Goal: Task Accomplishment & Management: Complete application form

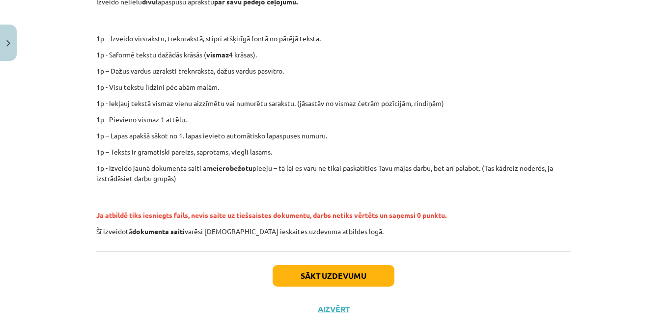
scroll to position [252, 0]
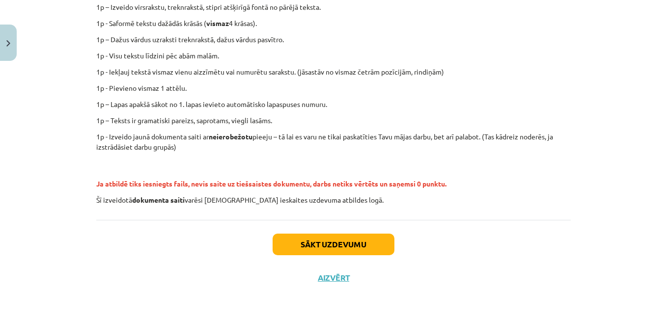
drag, startPoint x: 530, startPoint y: 256, endPoint x: 489, endPoint y: 240, distance: 43.4
click at [489, 240] on div "Sākt uzdevumu Aizvērt" at bounding box center [333, 254] width 475 height 69
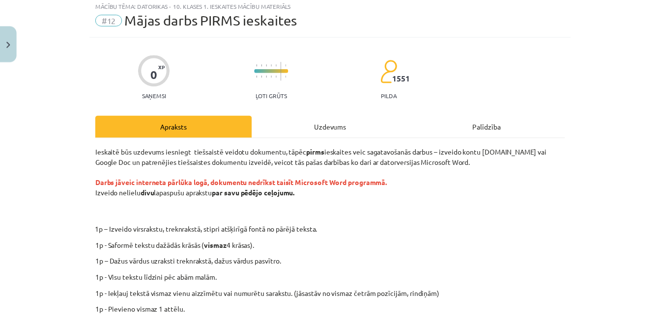
scroll to position [0, 0]
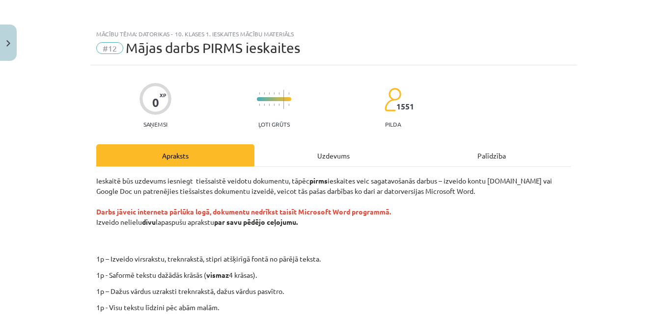
click at [101, 49] on span "#12" at bounding box center [109, 48] width 27 height 12
click at [113, 49] on span "#12" at bounding box center [109, 48] width 27 height 12
click at [13, 43] on button "Close" at bounding box center [8, 43] width 17 height 36
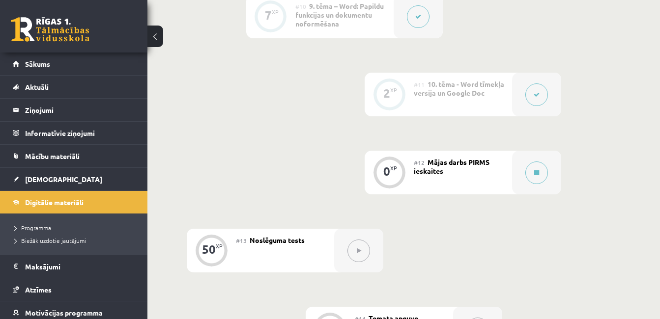
scroll to position [1027, 0]
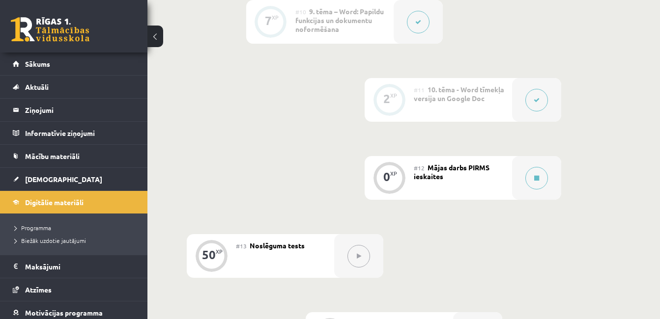
click at [426, 171] on div "#12 Mājas darbs PIRMS ieskaites" at bounding box center [463, 178] width 98 height 44
click at [440, 171] on span "Mājas darbs PIRMS ieskaites" at bounding box center [452, 172] width 76 height 18
click at [448, 106] on div "#11 10. tēma - Word tīmekļa versija un Google Doc" at bounding box center [463, 100] width 98 height 44
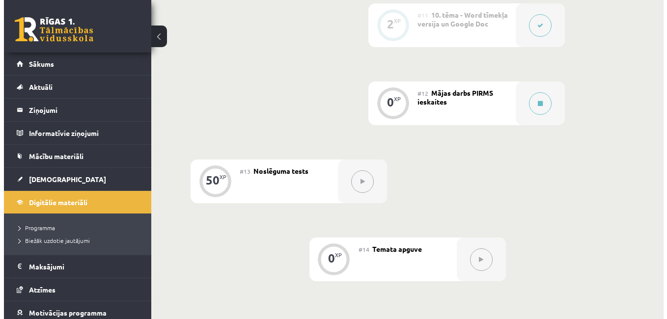
scroll to position [1104, 0]
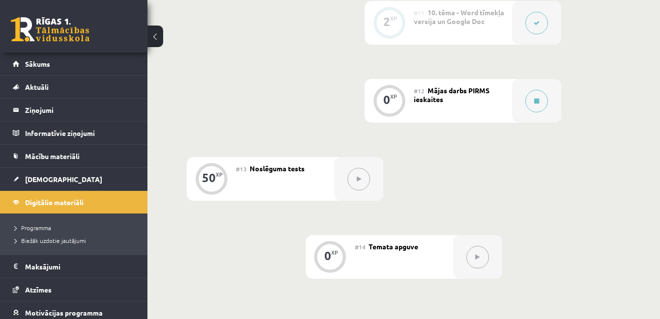
click at [460, 97] on div "#12 Mājas darbs PIRMS ieskaites" at bounding box center [463, 101] width 98 height 44
click at [546, 105] on button at bounding box center [536, 101] width 23 height 23
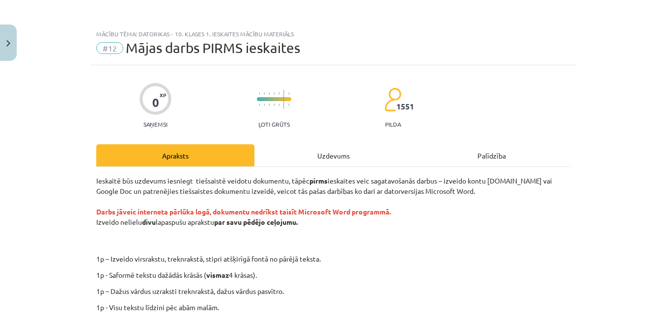
click at [336, 156] on div "Uzdevums" at bounding box center [333, 155] width 158 height 22
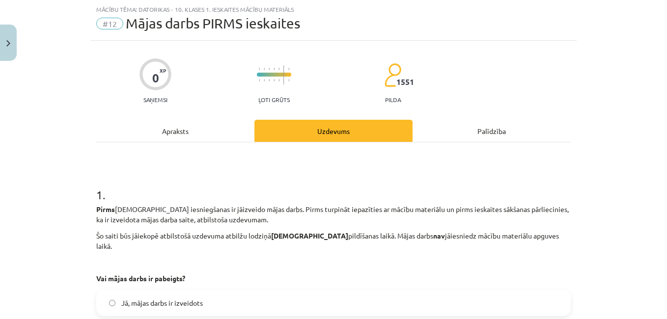
click at [210, 128] on div "Apraksts" at bounding box center [175, 131] width 158 height 22
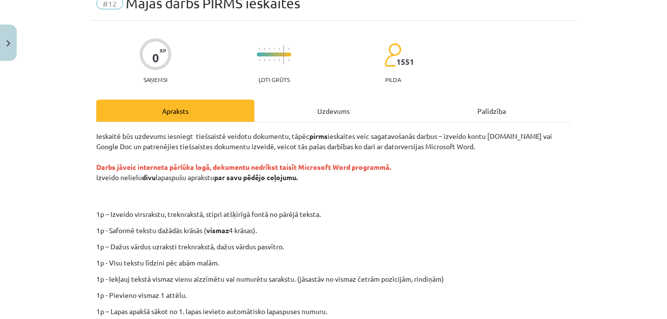
scroll to position [43, 0]
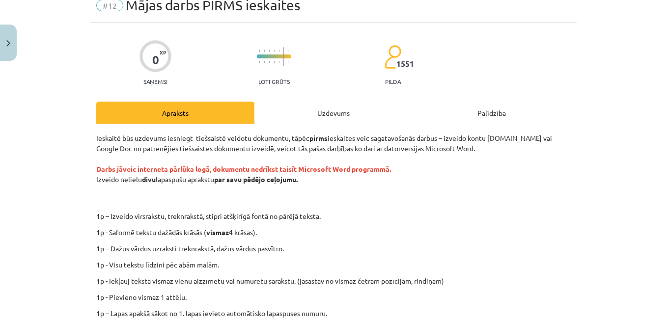
click at [492, 110] on div "Palīdzība" at bounding box center [492, 113] width 158 height 22
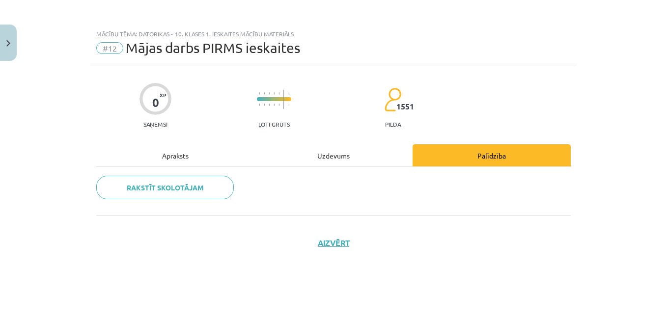
click at [179, 149] on div "Apraksts" at bounding box center [175, 155] width 158 height 22
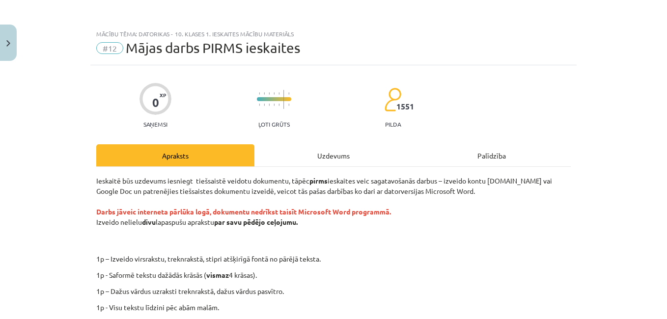
click at [340, 157] on div "Uzdevums" at bounding box center [333, 155] width 158 height 22
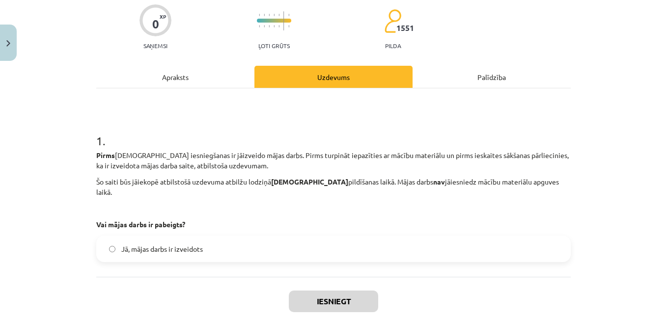
scroll to position [73, 0]
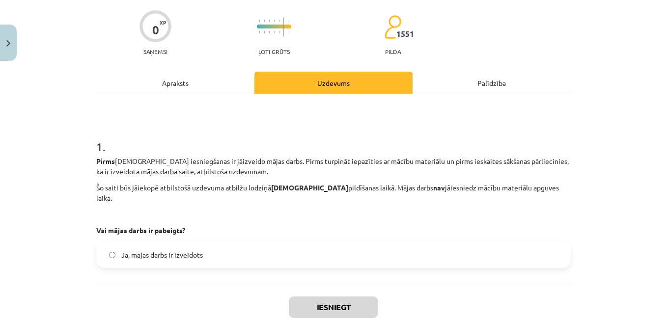
click at [172, 83] on div "Apraksts" at bounding box center [175, 83] width 158 height 22
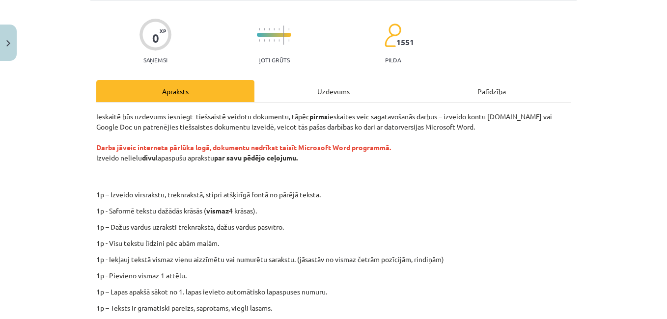
scroll to position [67, 0]
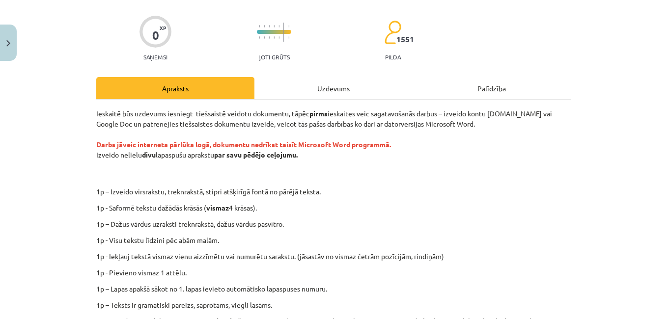
click at [346, 86] on div "Uzdevums" at bounding box center [333, 88] width 158 height 22
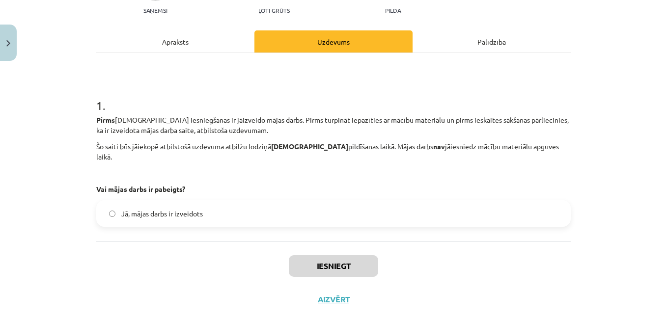
scroll to position [118, 0]
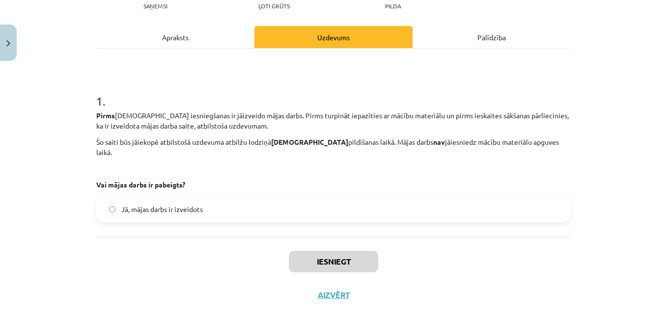
click at [189, 197] on label "Jā, mājas darbs ir izveidots" at bounding box center [333, 209] width 473 height 25
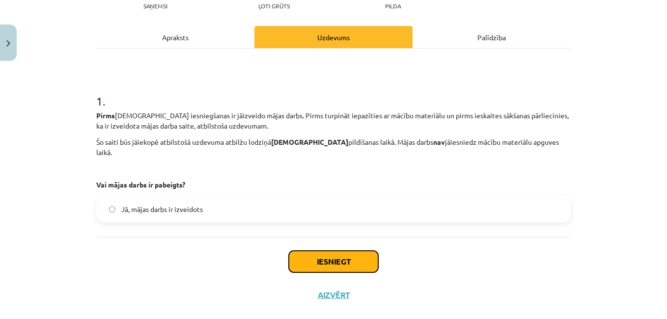
click at [326, 251] on button "Iesniegt" at bounding box center [333, 262] width 89 height 22
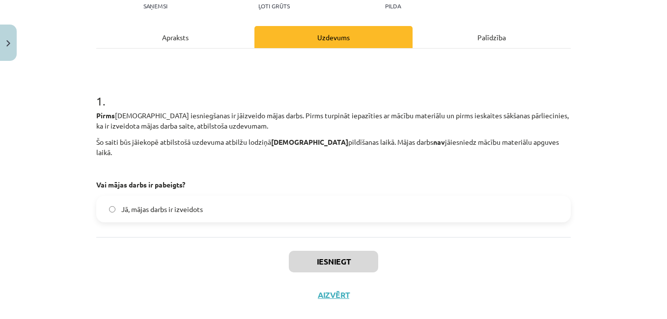
click at [181, 42] on div "Apraksts" at bounding box center [175, 37] width 158 height 22
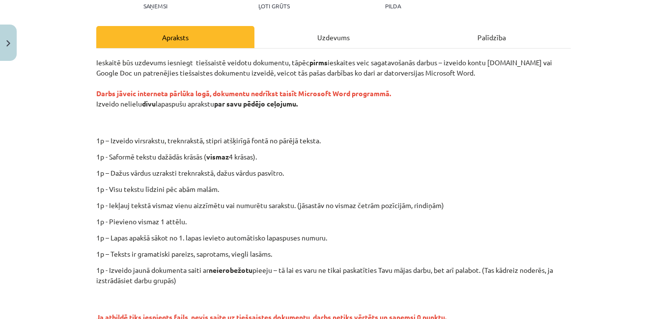
scroll to position [25, 0]
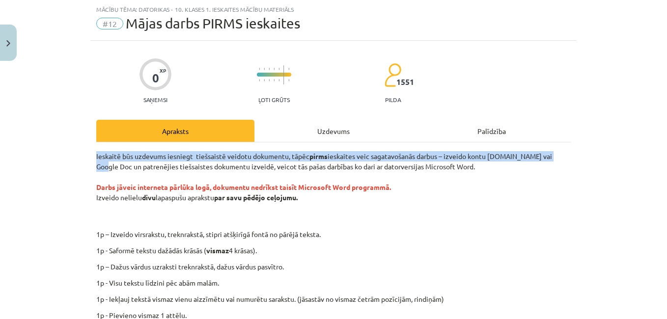
drag, startPoint x: 659, startPoint y: 130, endPoint x: 660, endPoint y: 154, distance: 24.1
click at [660, 154] on div "Mācību tēma: Datorikas - 10. klases 1. ieskaites mācību materiāls #12 Mājas dar…" at bounding box center [333, 159] width 667 height 319
drag, startPoint x: 660, startPoint y: 154, endPoint x: 648, endPoint y: 161, distance: 13.7
click at [648, 161] on div "Mācību tēma: Datorikas - 10. klases 1. ieskaites mācību materiāls #12 Mājas dar…" at bounding box center [333, 159] width 667 height 319
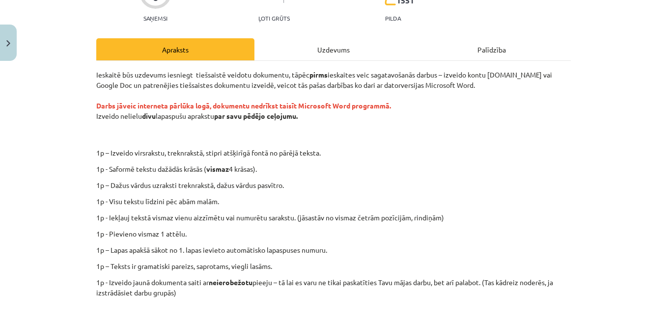
scroll to position [107, 0]
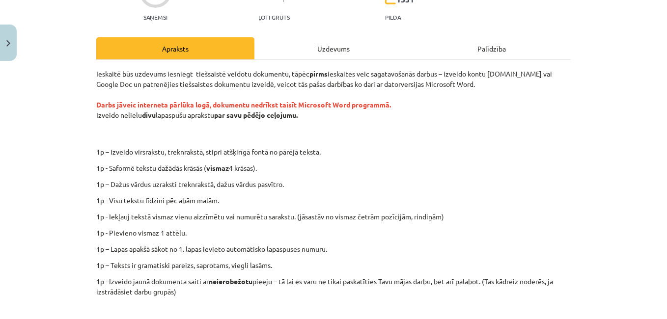
click at [341, 54] on div "Uzdevums" at bounding box center [333, 48] width 158 height 22
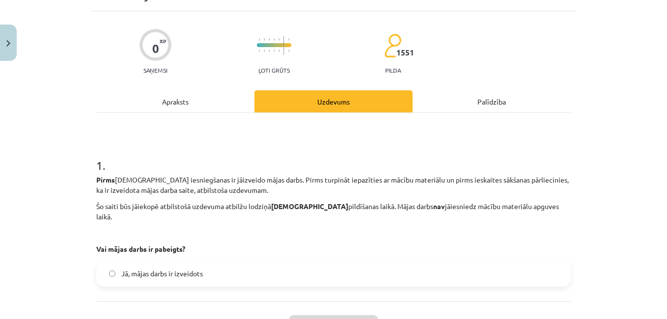
scroll to position [61, 0]
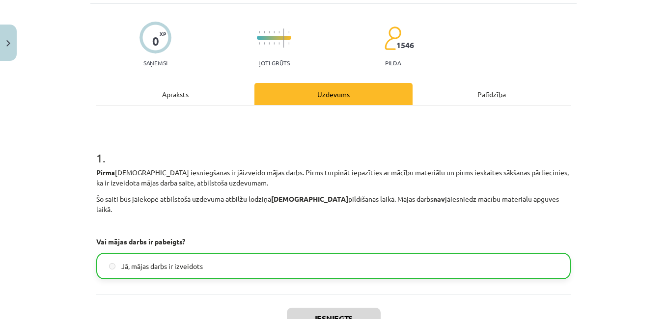
click at [176, 94] on div "Apraksts" at bounding box center [175, 94] width 158 height 22
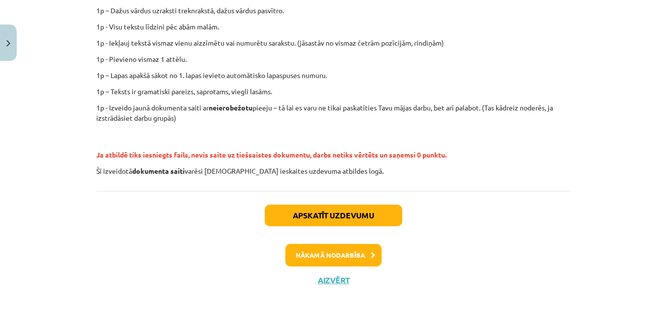
scroll to position [283, 0]
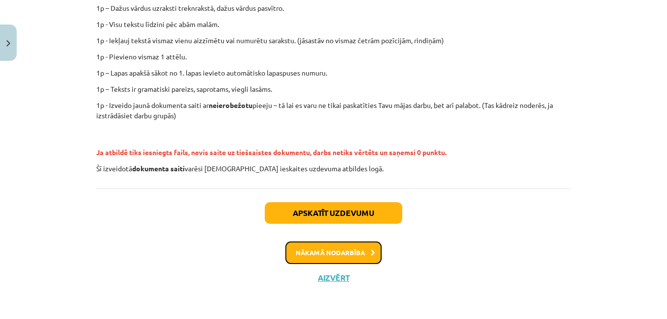
click at [328, 251] on button "Nākamā nodarbība" at bounding box center [333, 253] width 96 height 23
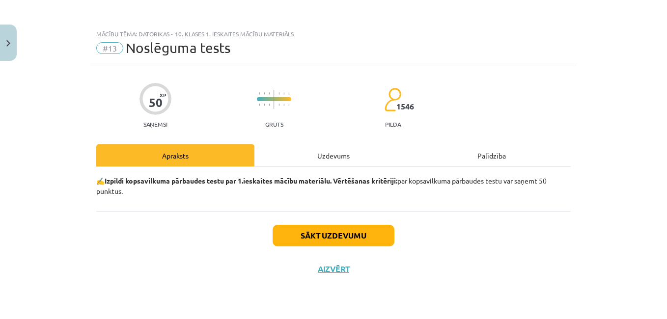
scroll to position [0, 0]
click at [328, 155] on div "Uzdevums" at bounding box center [333, 155] width 158 height 22
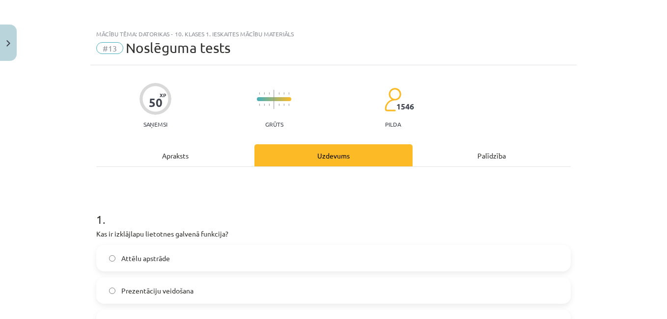
click at [191, 152] on div "Apraksts" at bounding box center [175, 155] width 158 height 22
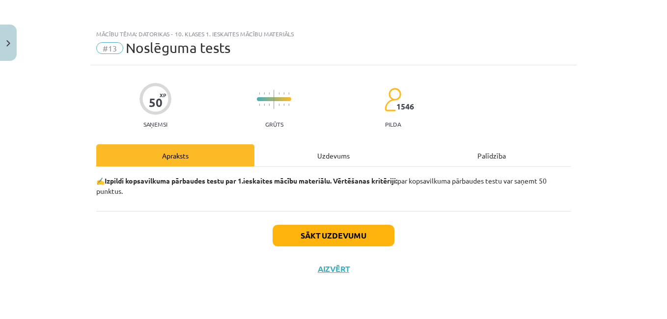
click at [330, 155] on div "Uzdevums" at bounding box center [333, 155] width 158 height 22
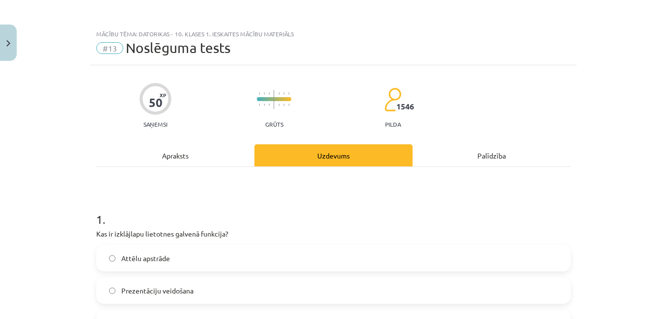
click at [211, 150] on div "Apraksts" at bounding box center [175, 155] width 158 height 22
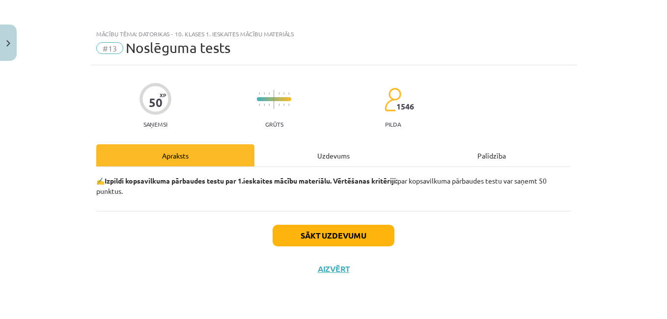
click at [480, 159] on div "Palīdzība" at bounding box center [492, 155] width 158 height 22
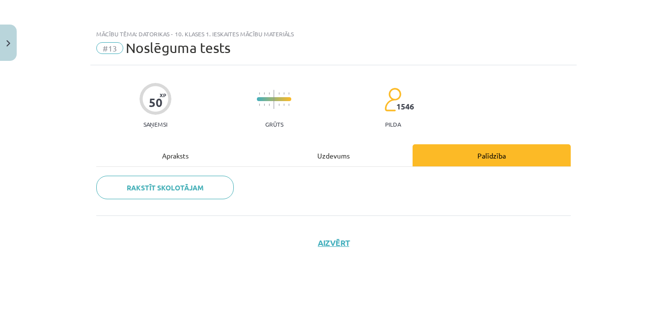
click at [177, 149] on div "Apraksts" at bounding box center [175, 155] width 158 height 22
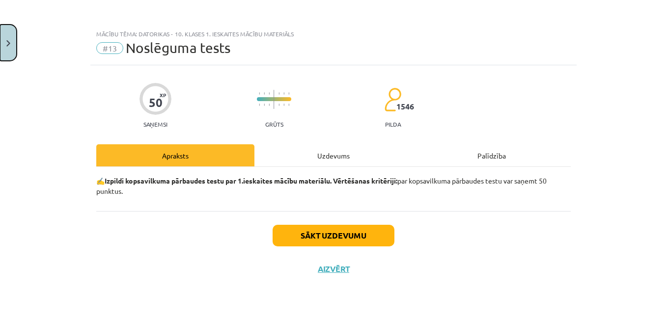
click at [1, 45] on button "Close" at bounding box center [8, 43] width 17 height 36
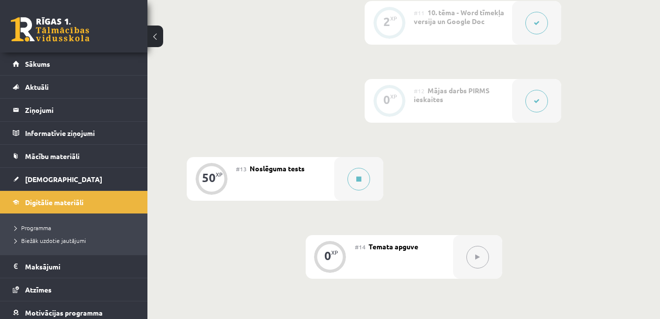
click at [457, 104] on div "#12 Mājas darbs PIRMS ieskaites" at bounding box center [463, 101] width 98 height 44
click at [536, 103] on icon at bounding box center [537, 101] width 6 height 6
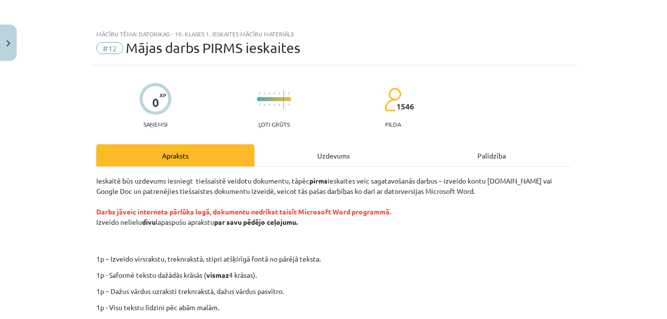
click at [308, 164] on div "Uzdevums" at bounding box center [333, 155] width 158 height 22
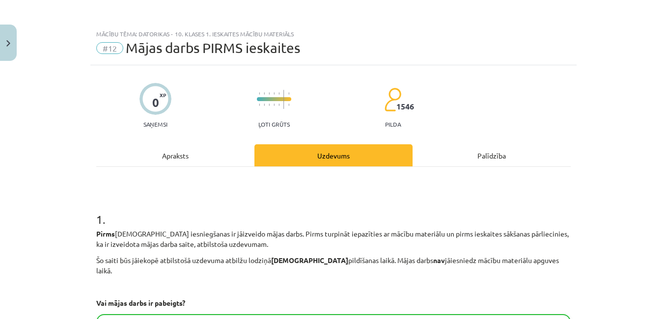
click at [490, 160] on div "Palīdzība" at bounding box center [492, 155] width 158 height 22
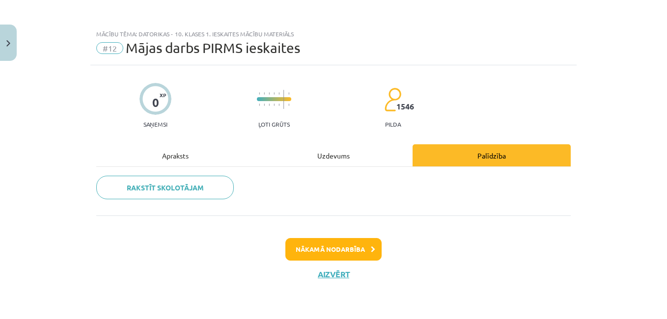
click at [279, 202] on div "Rakstīt skolotājam" at bounding box center [333, 191] width 475 height 31
click at [343, 155] on div "Uzdevums" at bounding box center [333, 155] width 158 height 22
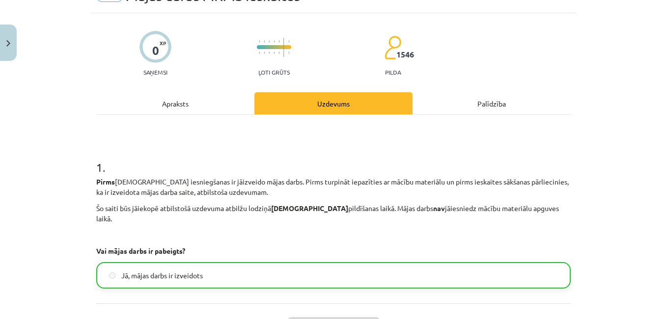
scroll to position [39, 0]
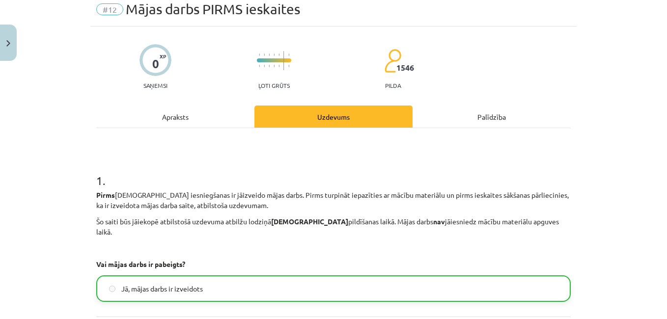
click at [491, 120] on div "Palīdzība" at bounding box center [492, 117] width 158 height 22
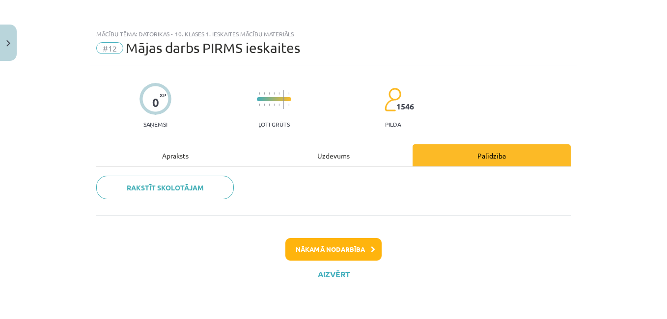
scroll to position [0, 0]
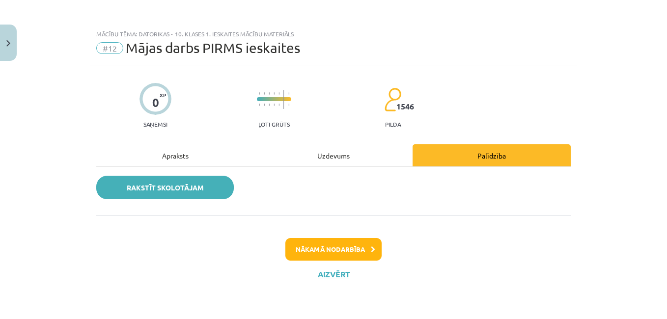
click at [188, 186] on link "Rakstīt skolotājam" at bounding box center [165, 188] width 138 height 24
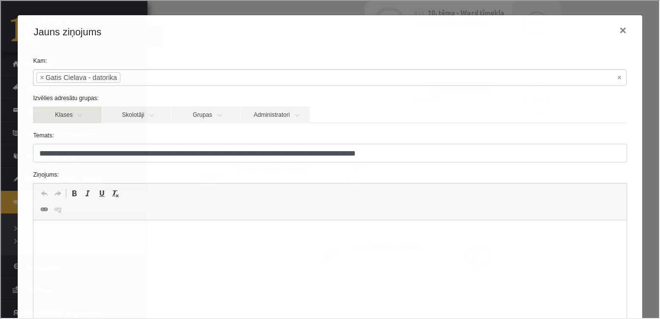
click at [78, 115] on link "Klases" at bounding box center [66, 114] width 69 height 17
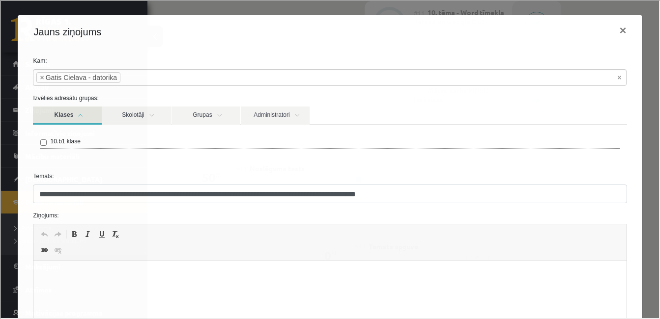
click at [82, 114] on link "Klases" at bounding box center [66, 115] width 69 height 18
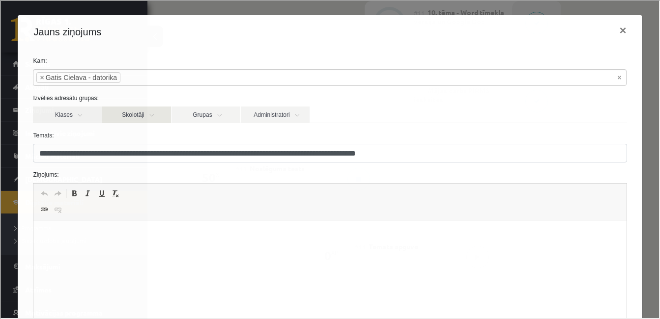
click at [152, 113] on link "Skolotāji" at bounding box center [135, 114] width 69 height 17
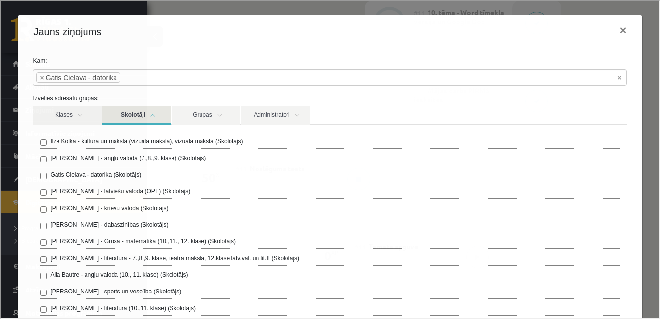
click at [152, 113] on link "Skolotāji" at bounding box center [135, 115] width 69 height 18
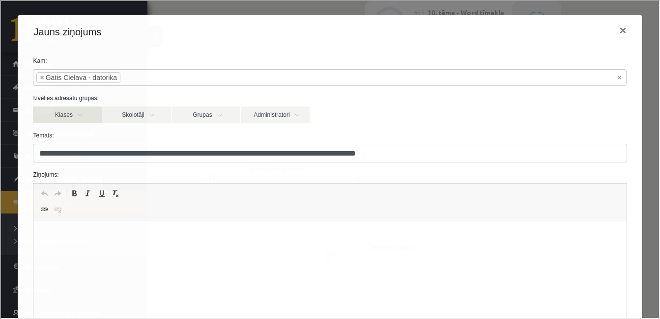
click at [79, 116] on link "Klases" at bounding box center [66, 114] width 69 height 17
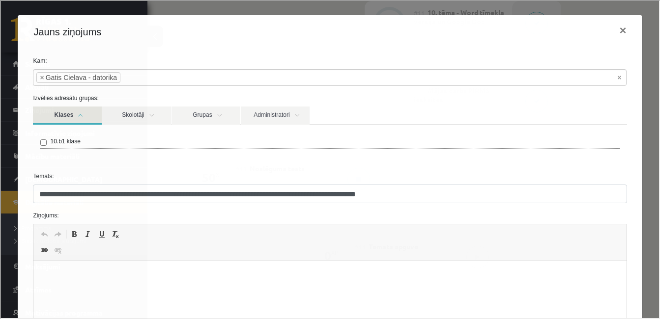
click at [79, 116] on link "Klases" at bounding box center [66, 115] width 69 height 18
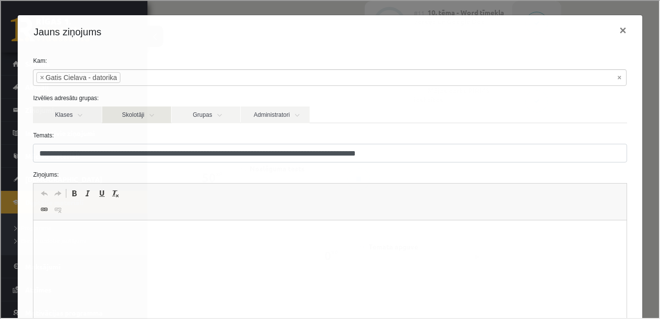
click at [150, 114] on link "Skolotāji" at bounding box center [135, 114] width 69 height 17
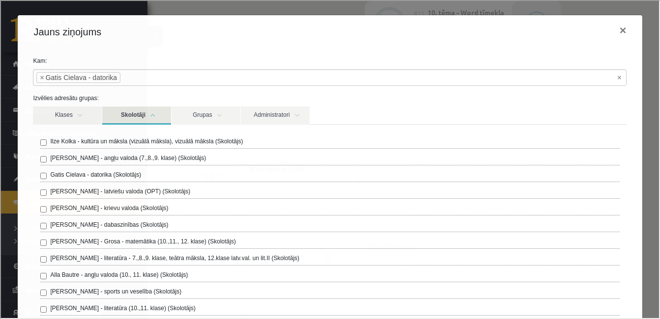
click at [150, 113] on link "Skolotāji" at bounding box center [135, 115] width 69 height 18
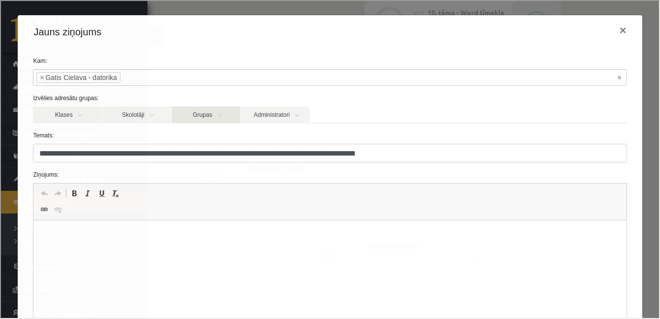
click at [217, 114] on link "Grupas" at bounding box center [204, 114] width 69 height 17
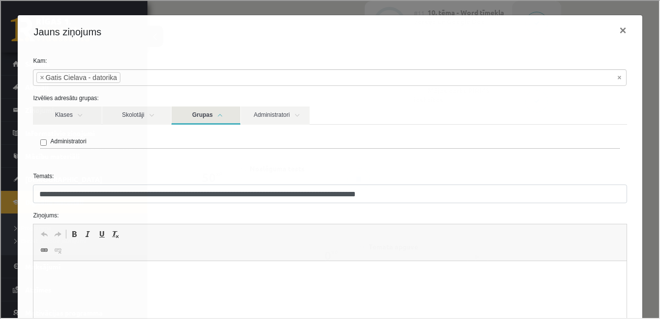
click at [218, 114] on link "Grupas" at bounding box center [204, 115] width 69 height 18
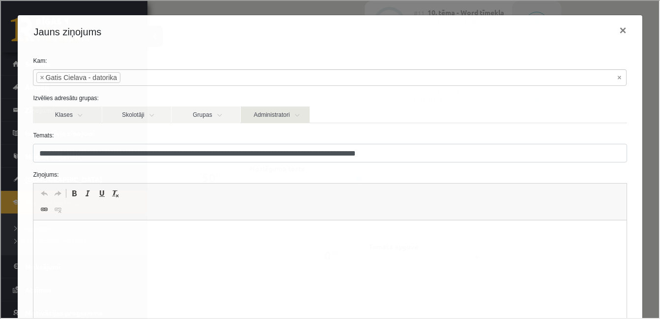
click at [297, 113] on link "Administratori" at bounding box center [274, 114] width 69 height 17
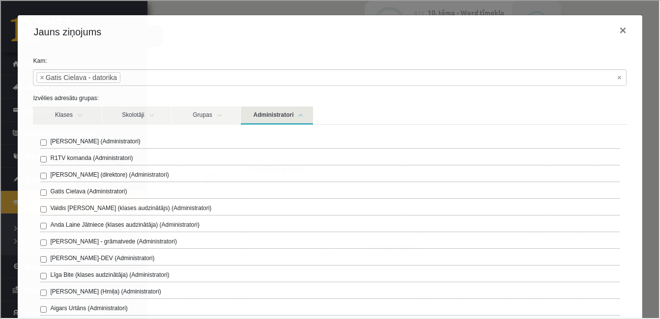
click at [299, 113] on link "Administratori" at bounding box center [276, 115] width 72 height 18
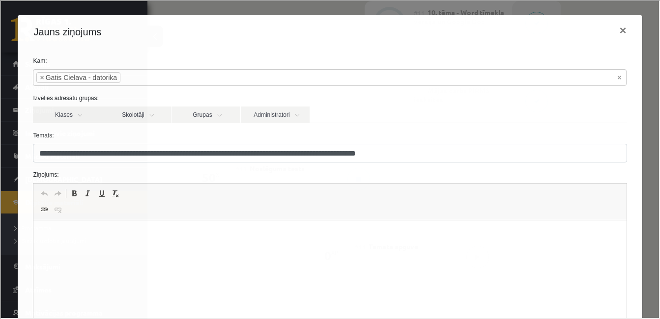
click at [219, 248] on html at bounding box center [329, 236] width 592 height 30
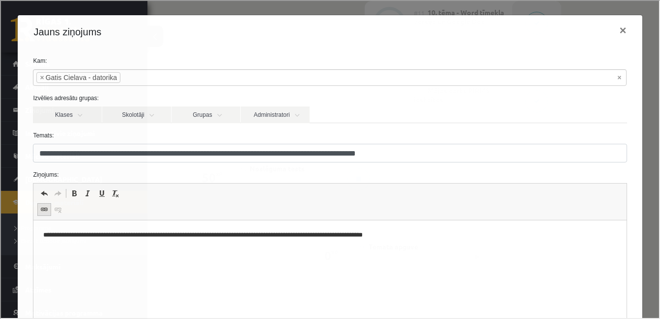
click at [41, 209] on span at bounding box center [43, 209] width 8 height 8
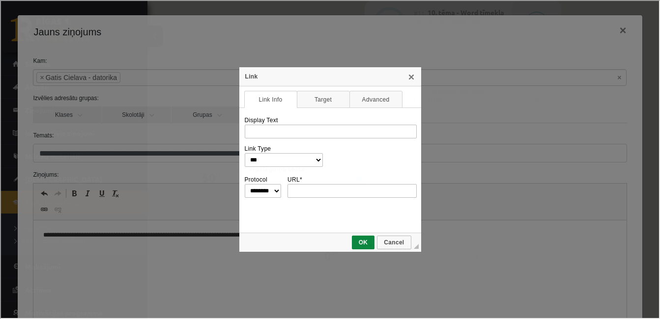
click at [276, 192] on select "******** ********* ******* ******** *******" at bounding box center [262, 190] width 36 height 14
click at [276, 190] on select "******** ********* ******* ******** *******" at bounding box center [262, 190] width 36 height 14
click at [310, 189] on input "URL *" at bounding box center [350, 190] width 129 height 14
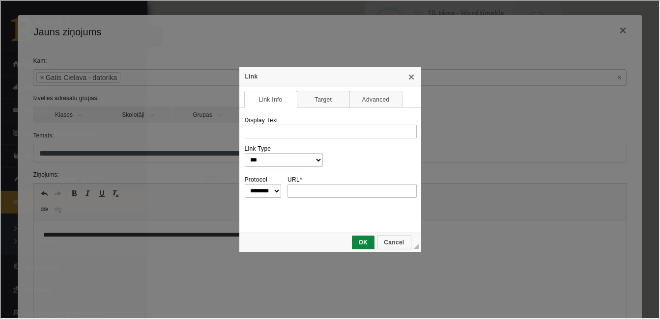
click at [320, 157] on select "**********" at bounding box center [283, 159] width 78 height 14
click at [320, 159] on select "**********" at bounding box center [283, 159] width 78 height 14
click at [312, 192] on input "URL *" at bounding box center [350, 190] width 129 height 14
click at [319, 191] on input "URL *" at bounding box center [350, 190] width 129 height 14
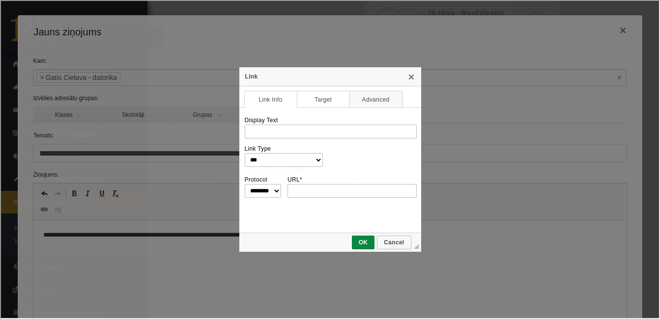
click at [319, 98] on link "Target" at bounding box center [322, 98] width 53 height 17
click at [363, 101] on link "Advanced" at bounding box center [374, 98] width 53 height 17
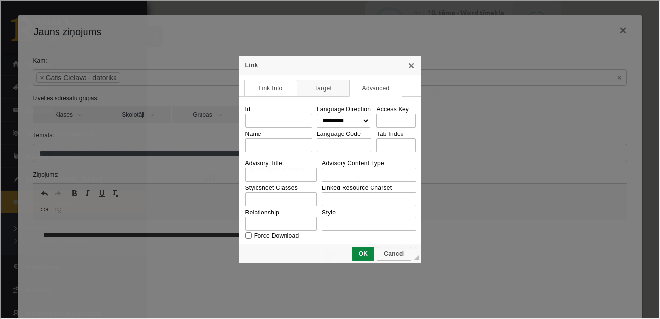
click at [271, 90] on link "Link Info" at bounding box center [269, 87] width 53 height 17
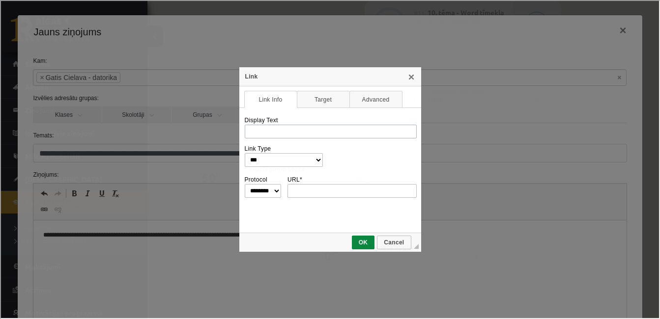
click at [301, 132] on input "Display Text" at bounding box center [330, 131] width 172 height 14
click at [411, 75] on link "X" at bounding box center [410, 76] width 8 height 8
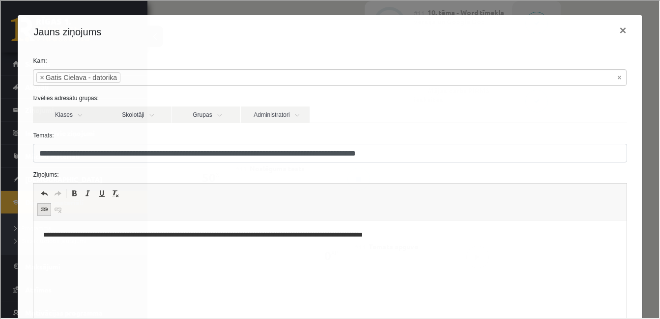
click at [41, 210] on span at bounding box center [43, 209] width 8 height 8
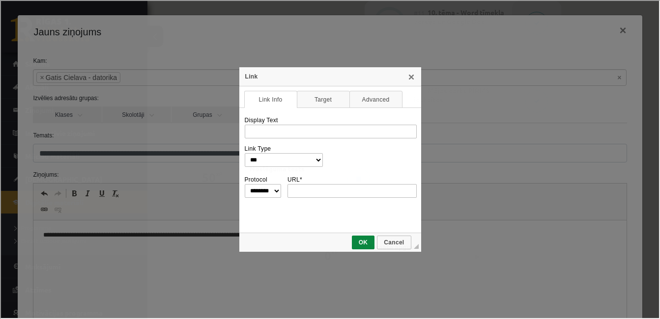
click at [275, 191] on select "******** ********* ******* ******** *******" at bounding box center [262, 190] width 36 height 14
click at [244, 183] on select "******** ********* ******* ******** *******" at bounding box center [262, 190] width 36 height 14
click at [308, 187] on input "URL *" at bounding box center [350, 190] width 129 height 14
click at [308, 190] on input "URL *" at bounding box center [350, 190] width 129 height 14
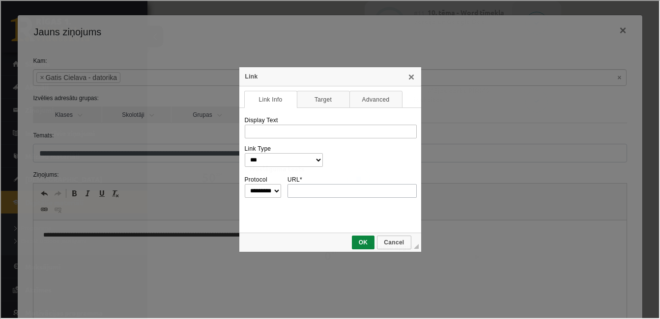
click at [310, 192] on input "URL *" at bounding box center [350, 190] width 129 height 14
click at [319, 159] on select "**********" at bounding box center [283, 159] width 78 height 14
click at [412, 75] on link "X" at bounding box center [410, 76] width 8 height 8
click at [314, 191] on input "URL *" at bounding box center [350, 190] width 129 height 14
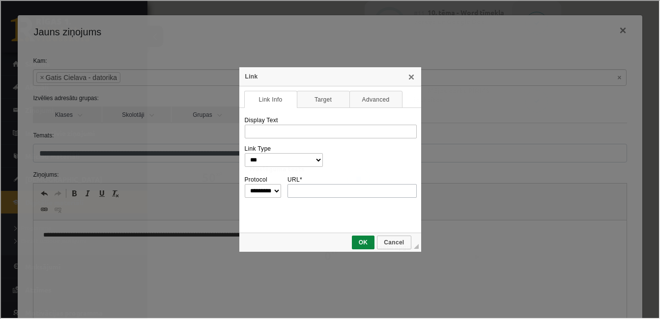
click at [314, 191] on input "URL *" at bounding box center [350, 190] width 129 height 14
click at [410, 77] on link "X" at bounding box center [410, 76] width 8 height 8
click at [410, 75] on link "X" at bounding box center [410, 76] width 8 height 8
click at [391, 246] on link "Cancel" at bounding box center [393, 242] width 34 height 14
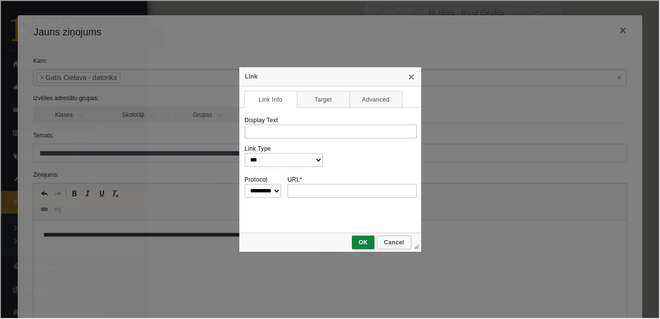
click at [300, 129] on input "Display Text" at bounding box center [330, 131] width 172 height 14
click at [275, 192] on select "******** ********* ******* ******** *******" at bounding box center [262, 190] width 36 height 14
click at [308, 189] on input "URL *" at bounding box center [350, 190] width 129 height 14
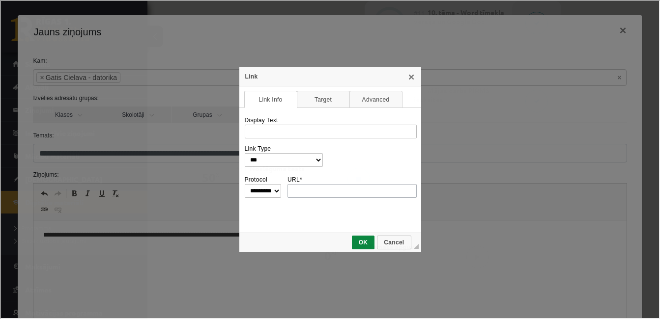
click at [308, 189] on input "URL *" at bounding box center [350, 190] width 129 height 14
click at [361, 244] on span "OK" at bounding box center [362, 241] width 21 height 7
click at [320, 160] on select "**********" at bounding box center [283, 159] width 78 height 14
click at [244, 152] on select "**********" at bounding box center [283, 159] width 78 height 14
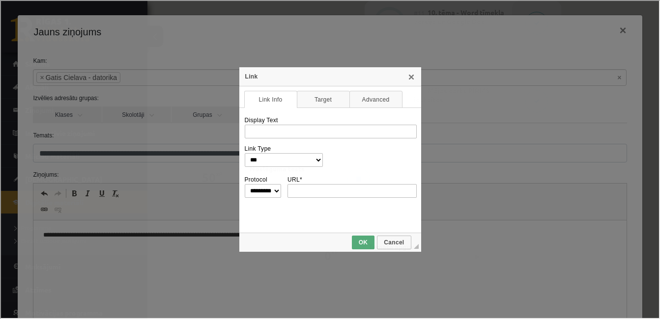
click at [364, 241] on span "OK" at bounding box center [362, 241] width 21 height 7
click at [319, 130] on input "Display Text" at bounding box center [330, 131] width 172 height 14
click at [304, 132] on input "Display Text" at bounding box center [330, 131] width 172 height 14
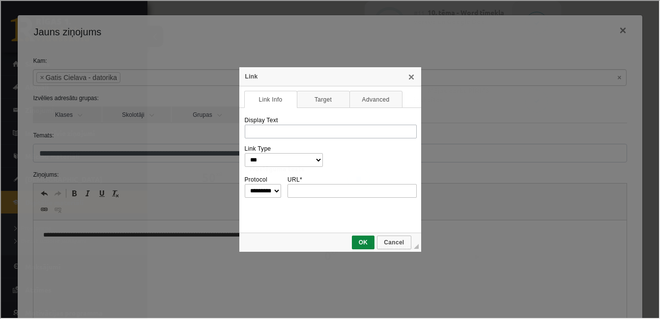
click at [304, 132] on input "Display Text" at bounding box center [330, 131] width 172 height 14
drag, startPoint x: 304, startPoint y: 132, endPoint x: 253, endPoint y: 76, distance: 75.5
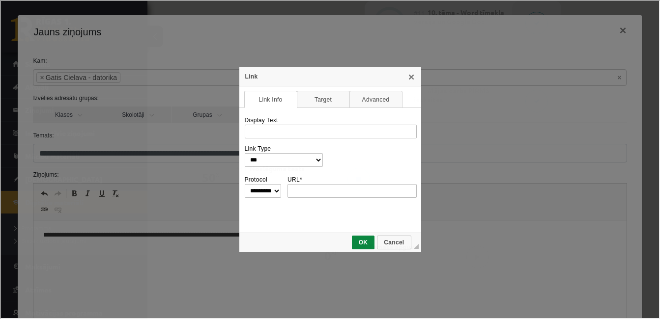
click at [253, 76] on div "**********" at bounding box center [329, 158] width 182 height 185
click at [253, 76] on div "Link" at bounding box center [329, 75] width 182 height 19
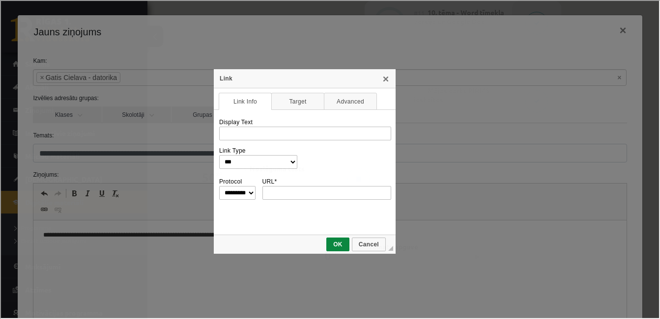
drag, startPoint x: 253, startPoint y: 76, endPoint x: 221, endPoint y: 76, distance: 31.9
click at [221, 76] on div "Link" at bounding box center [304, 77] width 182 height 19
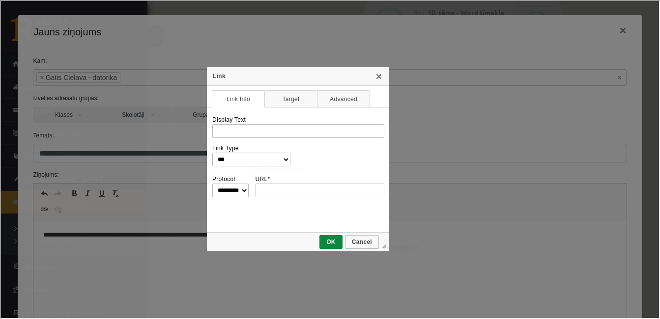
click at [234, 100] on link "Link Info" at bounding box center [237, 97] width 53 height 17
click at [234, 98] on link "Link Info" at bounding box center [237, 97] width 53 height 17
click at [357, 249] on td "◢ OK Cancel" at bounding box center [297, 241] width 182 height 19
click at [357, 243] on span "Cancel" at bounding box center [361, 241] width 32 height 7
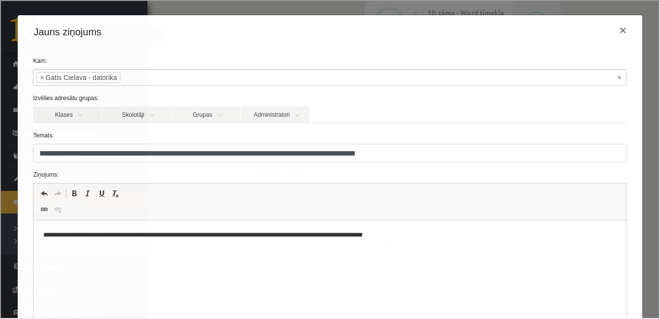
click at [55, 208] on span at bounding box center [57, 209] width 8 height 8
click at [42, 207] on span at bounding box center [43, 209] width 8 height 8
select select "*******"
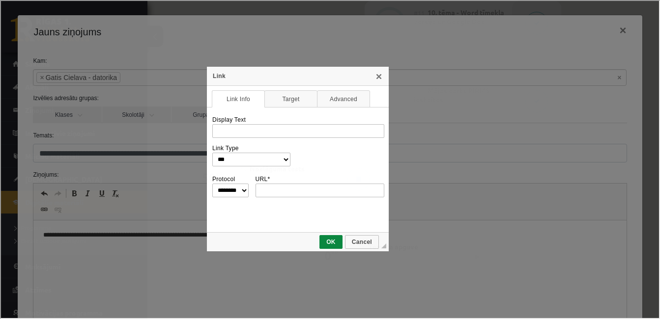
click at [242, 190] on select "******** ********* ******* ******** *******" at bounding box center [229, 190] width 36 height 14
click at [286, 190] on input "URL *" at bounding box center [318, 190] width 129 height 14
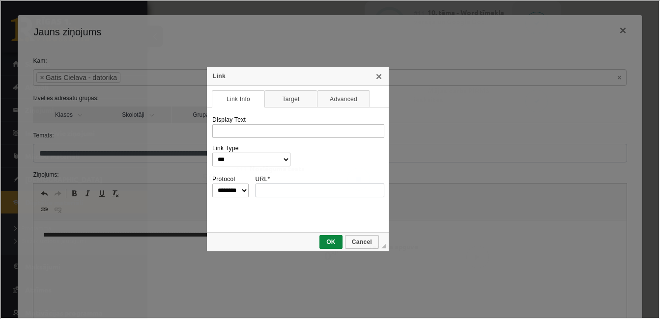
click at [286, 190] on input "URL *" at bounding box center [318, 190] width 129 height 14
click at [286, 189] on input "URL *" at bounding box center [318, 190] width 129 height 14
click at [310, 127] on input "Display Text" at bounding box center [297, 130] width 172 height 14
click at [377, 78] on link "X" at bounding box center [378, 75] width 8 height 8
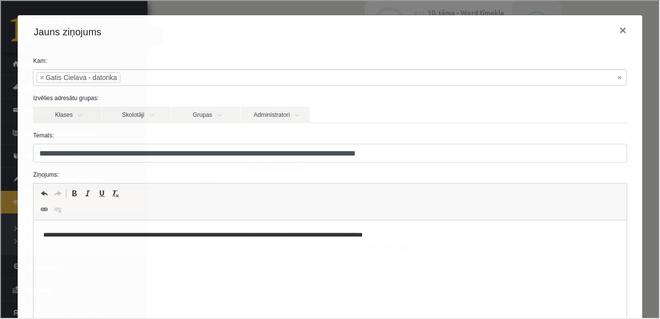
click at [435, 251] on html "**********" at bounding box center [329, 236] width 592 height 30
click at [457, 243] on span "Paste" at bounding box center [454, 244] width 8 height 8
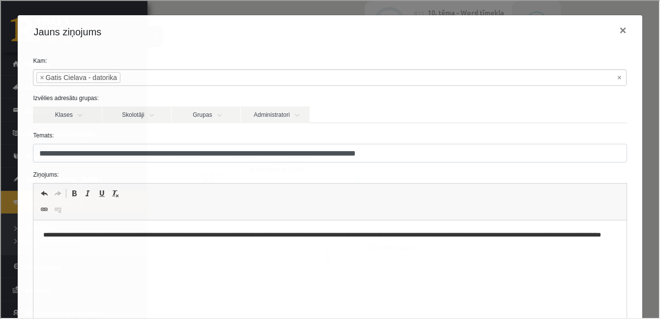
click at [415, 234] on p "**********" at bounding box center [326, 240] width 566 height 21
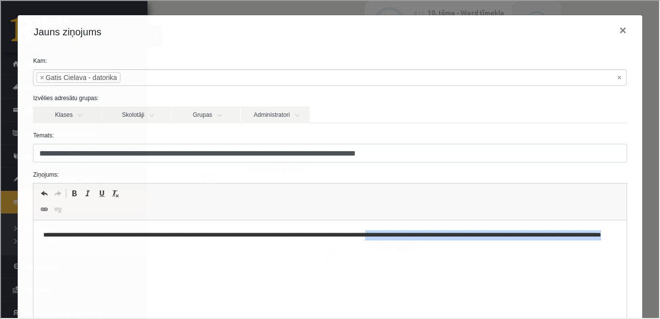
drag, startPoint x: 415, startPoint y: 234, endPoint x: 550, endPoint y: 258, distance: 137.1
click at [550, 258] on html "**********" at bounding box center [329, 241] width 592 height 40
copy p "**********"
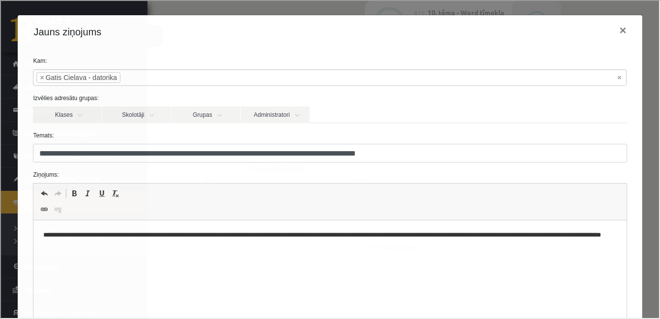
click at [413, 233] on p "**********" at bounding box center [326, 240] width 566 height 21
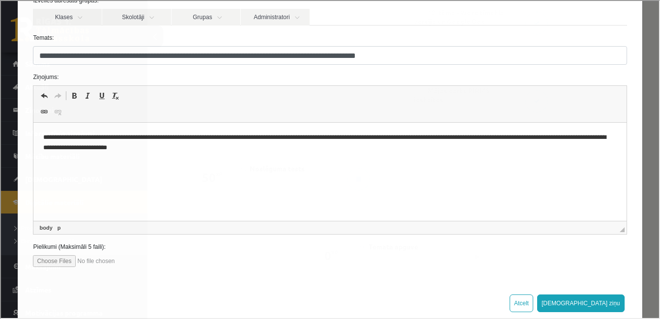
scroll to position [90, 0]
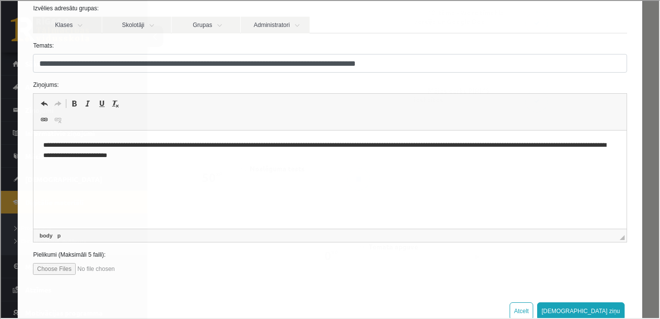
click at [58, 268] on input "file" at bounding box center [88, 268] width 112 height 12
click at [57, 267] on input "file" at bounding box center [88, 268] width 112 height 12
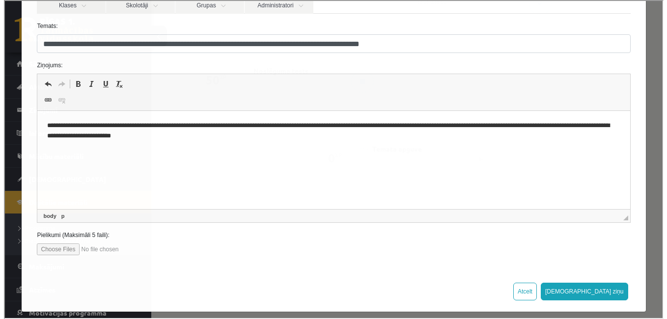
scroll to position [111, 0]
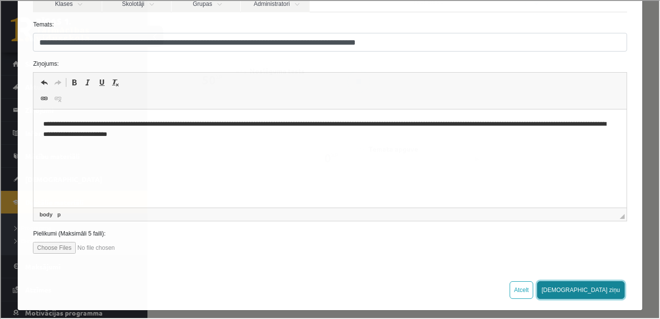
click at [592, 288] on button "Sūtīt ziņu" at bounding box center [579, 290] width 87 height 18
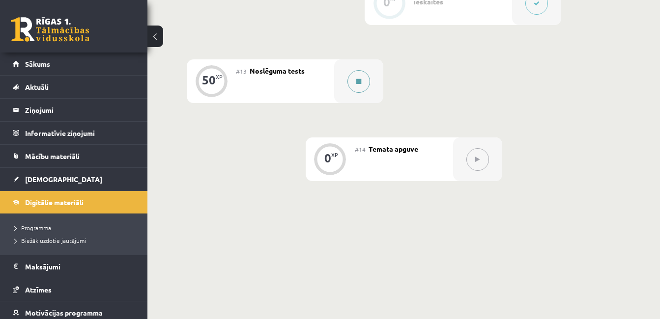
click at [355, 81] on button at bounding box center [358, 81] width 23 height 23
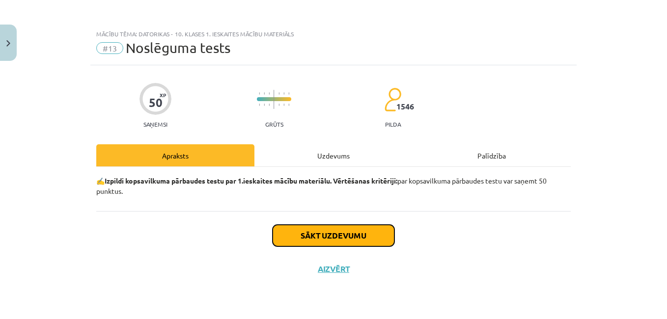
click at [353, 232] on button "Sākt uzdevumu" at bounding box center [334, 236] width 122 height 22
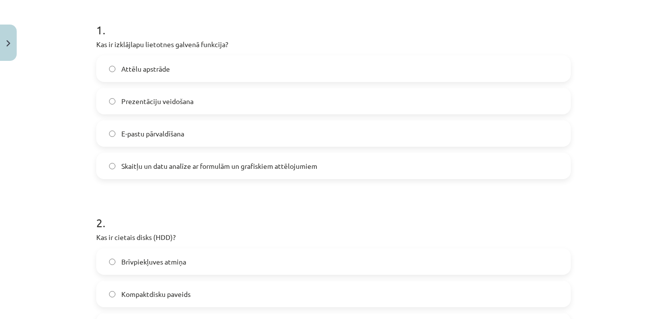
scroll to position [171, 0]
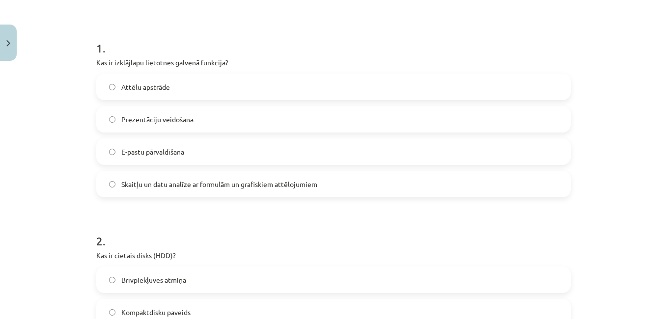
click at [261, 184] on span "Skaitļu un datu analīze ar formulām un grafiskiem attēlojumiem" at bounding box center [219, 184] width 196 height 10
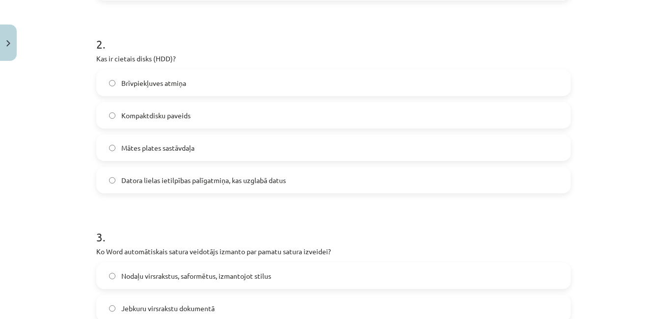
scroll to position [376, 0]
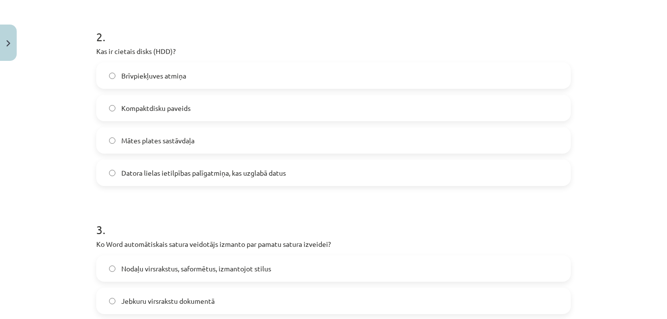
click at [301, 168] on label "Datora lielas ietilpības palīgatmiņa, kas uzglabā datus" at bounding box center [333, 173] width 473 height 25
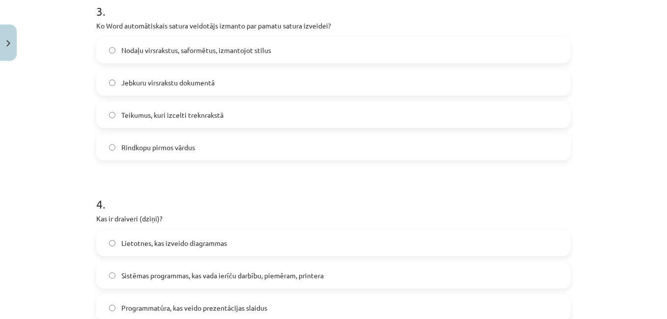
scroll to position [584, 0]
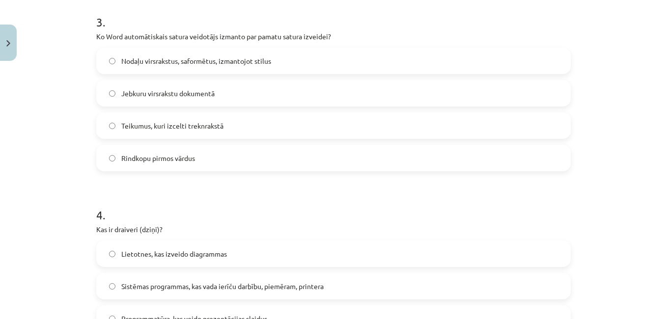
click at [279, 60] on label "Nodaļu virsrakstus, saformētus, izmantojot stilus" at bounding box center [333, 61] width 473 height 25
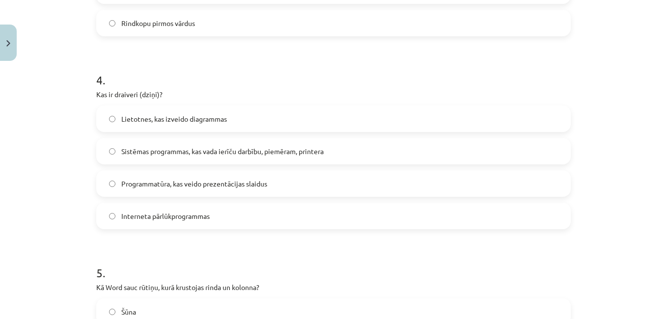
scroll to position [733, 0]
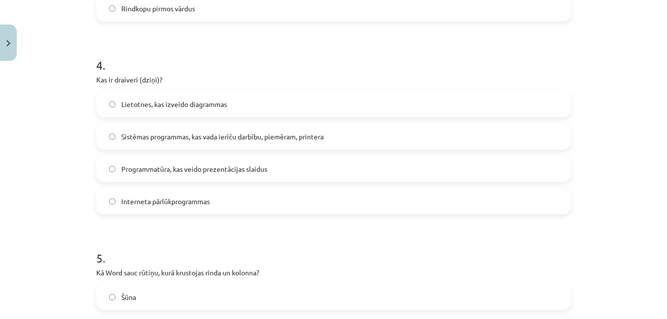
click at [283, 137] on span "Sistēmas programmas, kas vada ierīču darbību, piemēram, printera" at bounding box center [222, 137] width 202 height 10
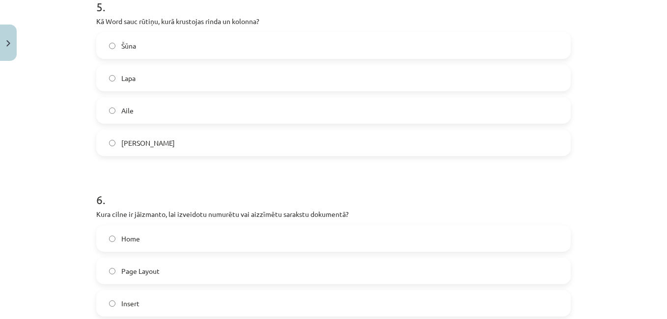
scroll to position [989, 0]
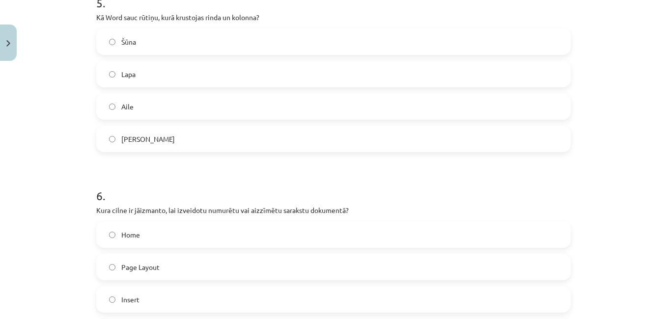
click at [228, 45] on label "Šūna" at bounding box center [333, 41] width 473 height 25
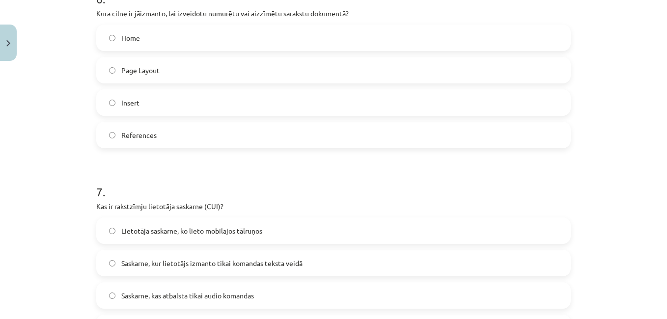
scroll to position [1182, 0]
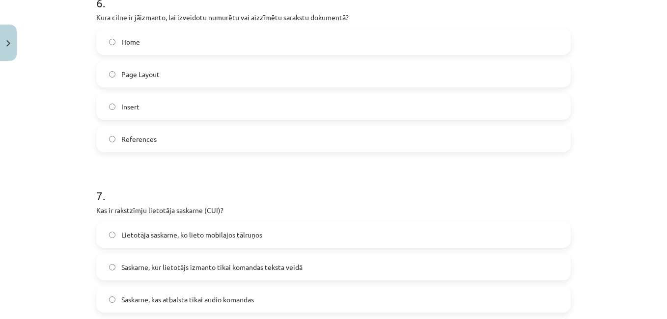
click at [237, 40] on label "Home" at bounding box center [333, 41] width 473 height 25
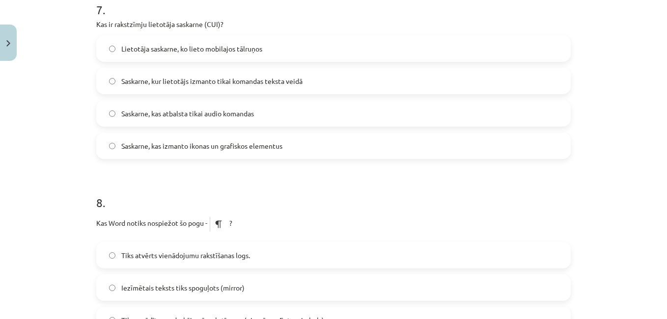
scroll to position [1372, 0]
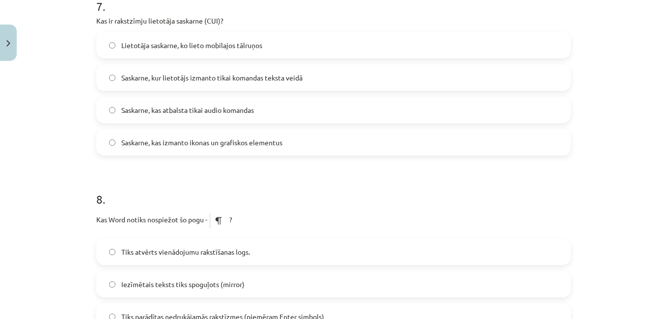
click at [316, 106] on label "Saskarne, kas atbalsta tikai audio komandas" at bounding box center [333, 110] width 473 height 25
click at [348, 80] on label "Saskarne, kur lietotājs izmanto tikai komandas teksta veidā" at bounding box center [333, 77] width 473 height 25
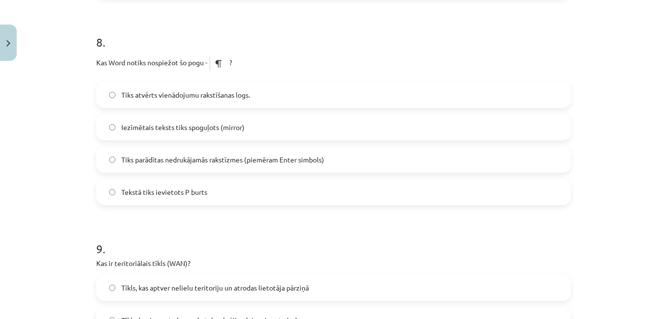
scroll to position [1532, 0]
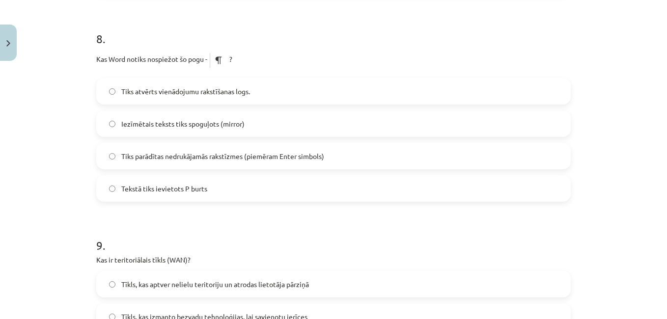
click at [282, 93] on label "Tiks atvērts vienādojumu rakstīšanas logs." at bounding box center [333, 91] width 473 height 25
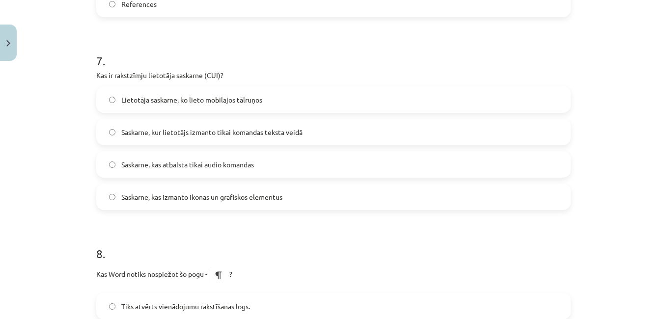
scroll to position [1313, 0]
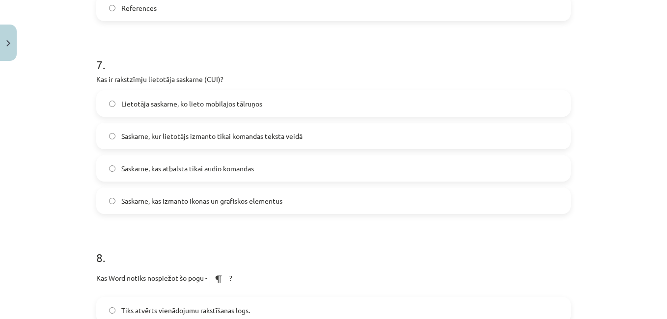
click at [337, 169] on label "Saskarne, kas atbalsta tikai audio komandas" at bounding box center [333, 168] width 473 height 25
click at [331, 208] on label "Saskarne, kas izmanto ikonas un grafiskos elementus" at bounding box center [333, 201] width 473 height 25
click at [340, 136] on label "Saskarne, kur lietotājs izmanto tikai komandas teksta veidā" at bounding box center [333, 136] width 473 height 25
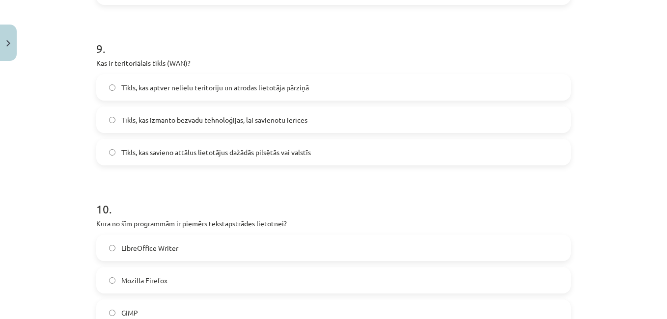
scroll to position [1733, 0]
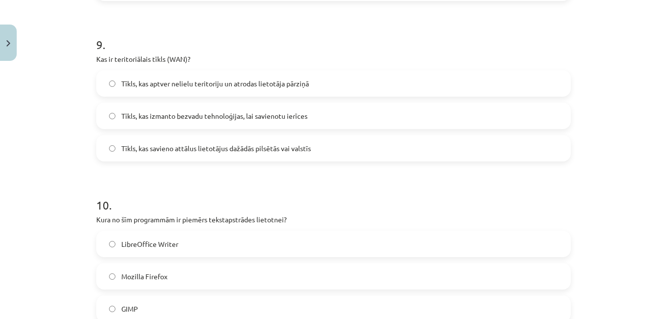
click at [227, 151] on span "Tīkls, kas savieno attālus lietotājus dažādās pilsētās vai valstīs" at bounding box center [216, 148] width 190 height 10
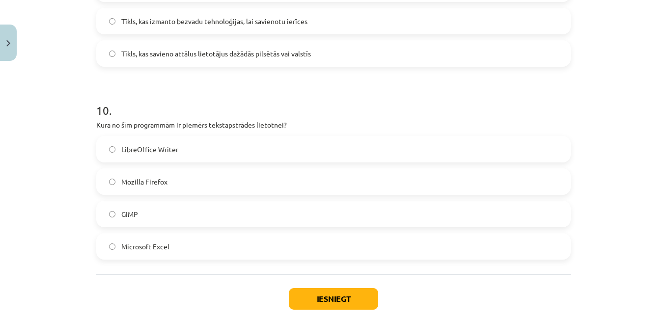
scroll to position [1857, 0]
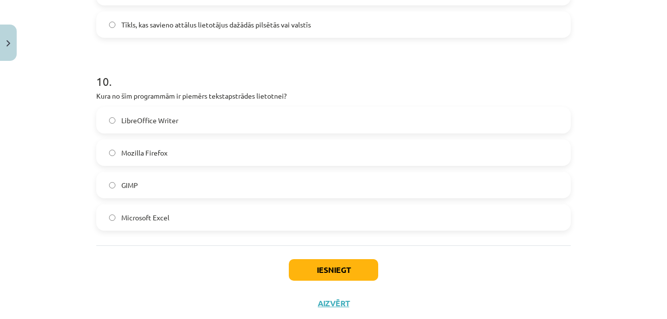
click at [302, 114] on label "LibreOffice Writer" at bounding box center [333, 120] width 473 height 25
click at [339, 263] on button "Iesniegt" at bounding box center [333, 270] width 89 height 22
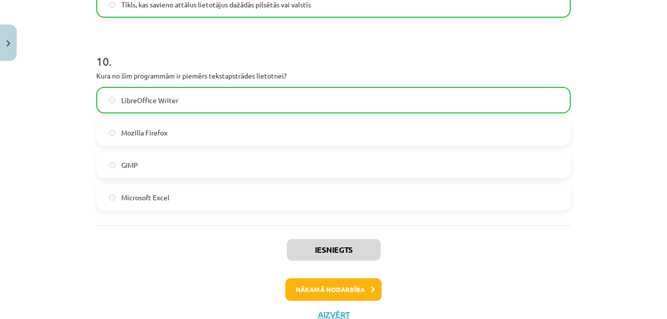
scroll to position [1896, 0]
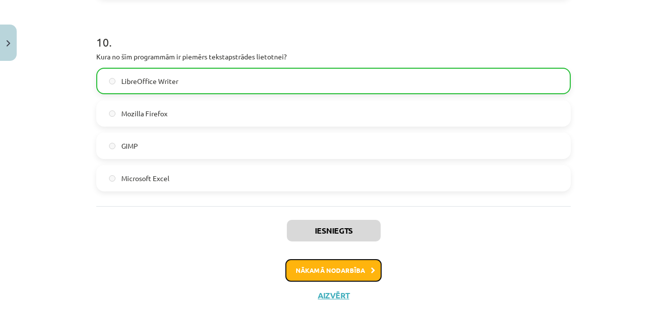
click at [343, 273] on button "Nākamā nodarbība" at bounding box center [333, 270] width 96 height 23
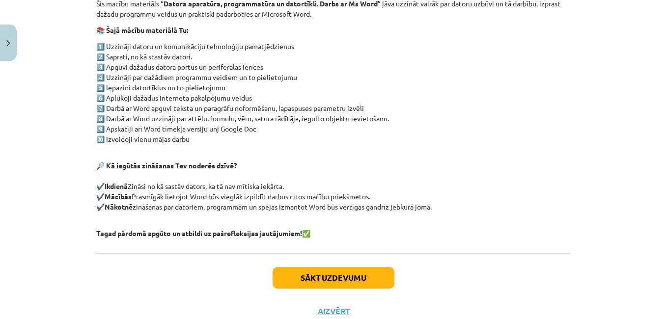
scroll to position [211, 0]
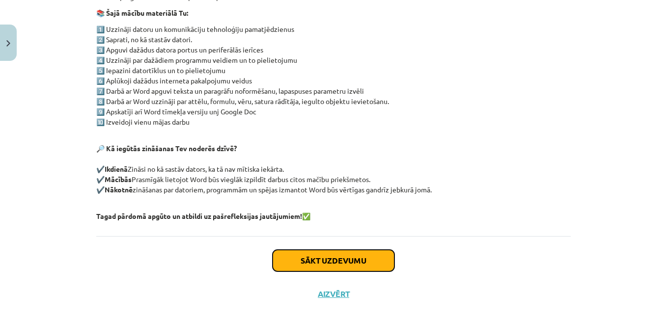
click at [320, 263] on button "Sākt uzdevumu" at bounding box center [334, 261] width 122 height 22
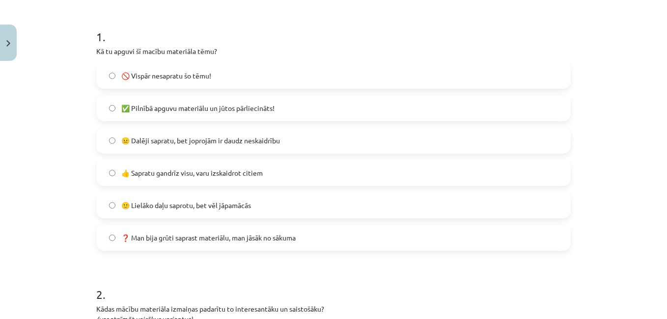
scroll to position [181, 0]
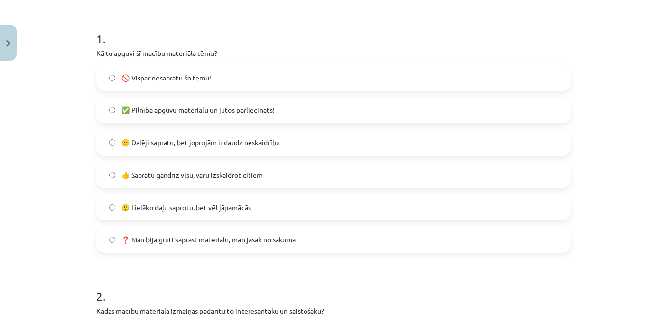
click at [283, 147] on label "😐 Dalēji sapratu, bet joprojām ir daudz neskaidrību" at bounding box center [333, 142] width 473 height 25
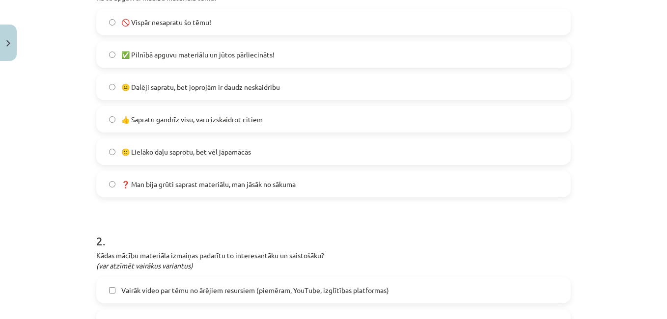
scroll to position [238, 0]
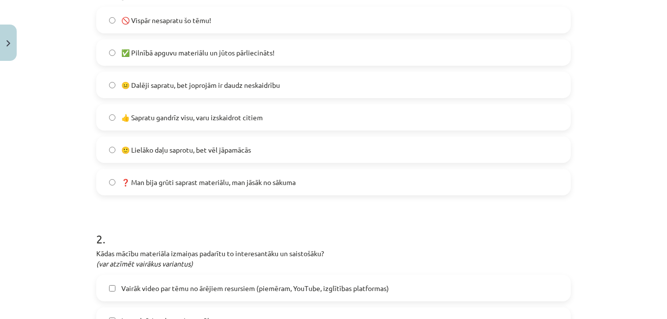
click at [290, 154] on label "🙂 Lielāko daļu saprotu, bet vēl jāpamācās" at bounding box center [333, 150] width 473 height 25
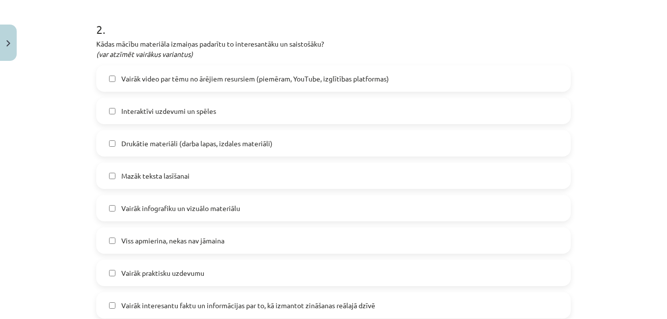
scroll to position [457, 0]
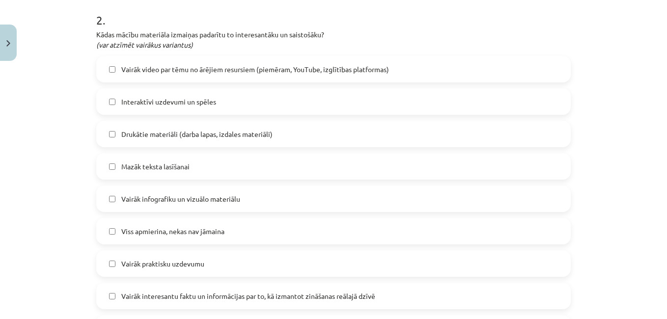
click at [299, 71] on span "Vairāk video par tēmu no ārējiem resursiem (piemēram, YouTube, izglītības platf…" at bounding box center [255, 69] width 268 height 10
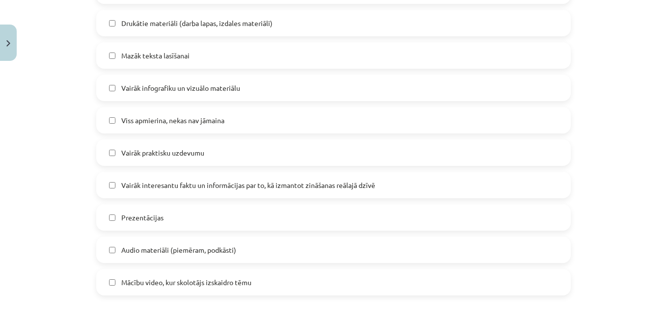
scroll to position [570, 0]
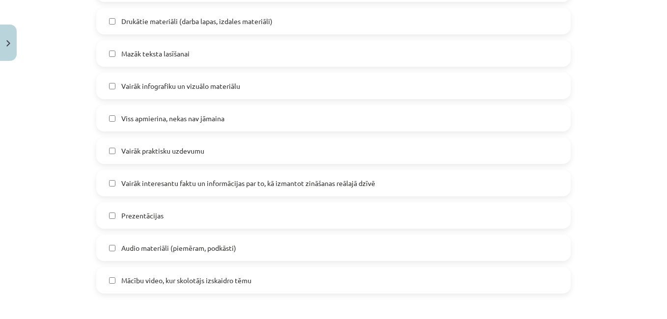
click at [509, 177] on label "Vairāk interesantu faktu un informācijas par to, kā izmantot zināšanas reālajā …" at bounding box center [333, 183] width 473 height 25
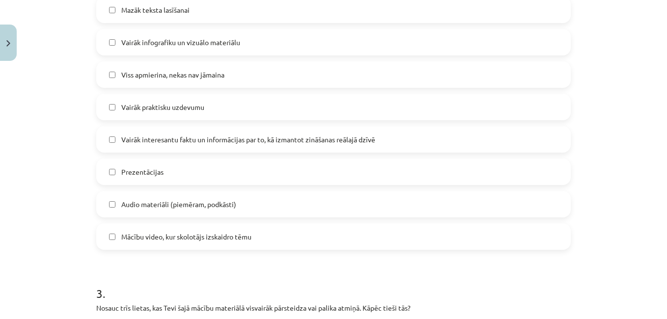
scroll to position [618, 0]
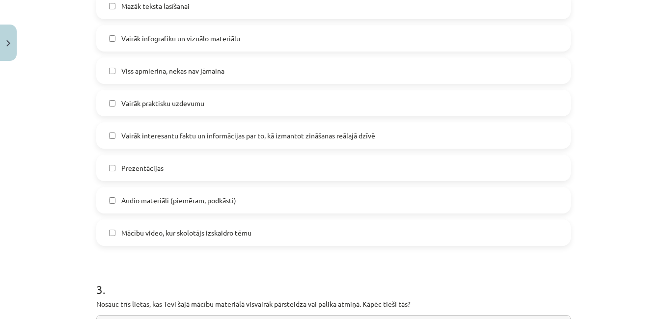
click at [510, 238] on label "Mācību video, kur skolotājs izskaidro tēmu" at bounding box center [333, 233] width 473 height 25
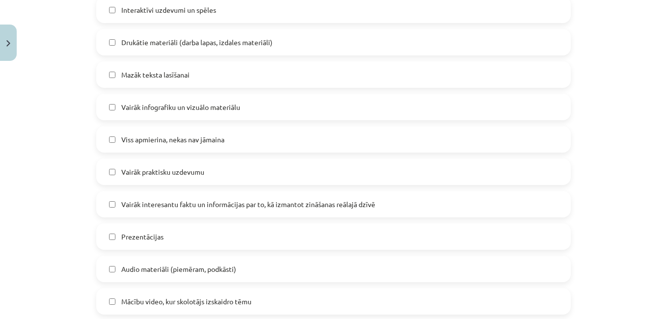
scroll to position [547, 0]
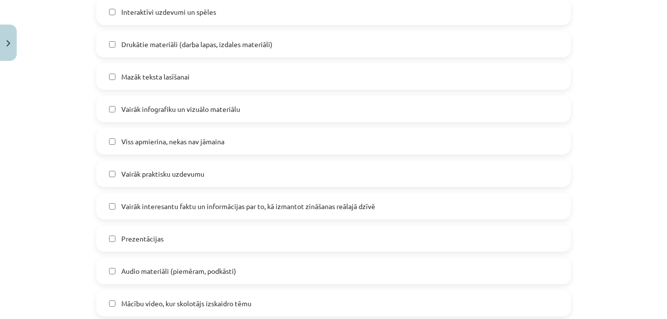
click at [469, 76] on label "Mazāk teksta lasīšanai" at bounding box center [333, 76] width 473 height 25
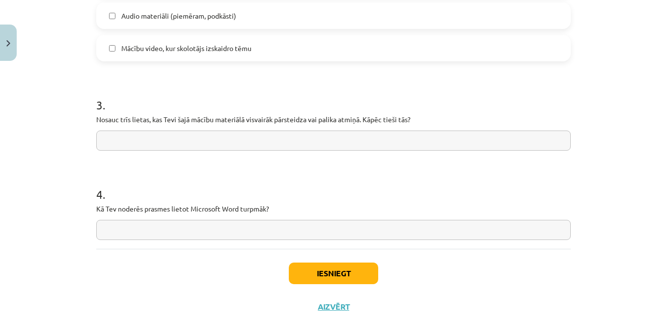
scroll to position [816, 0]
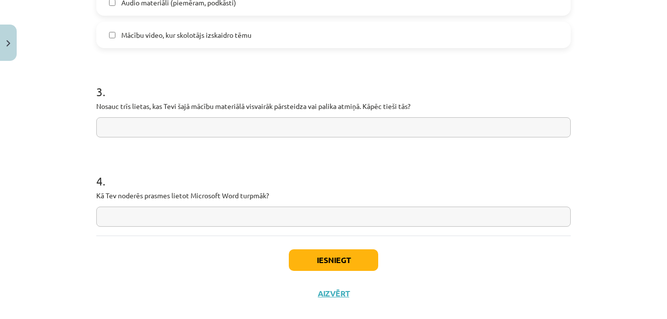
click at [411, 125] on input "text" at bounding box center [333, 127] width 475 height 20
click at [394, 212] on input "text" at bounding box center [333, 217] width 475 height 20
click at [279, 216] on input "text" at bounding box center [333, 217] width 475 height 20
click at [273, 217] on input "text" at bounding box center [333, 217] width 475 height 20
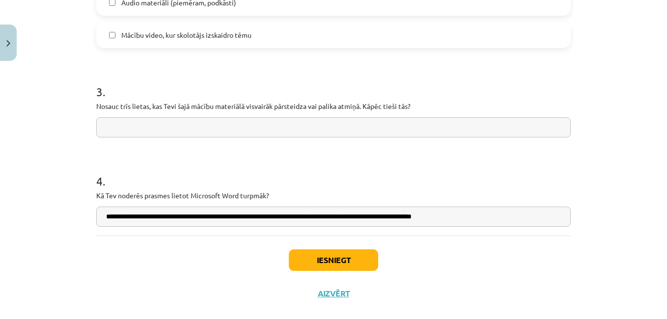
type input "**********"
click at [219, 126] on input "text" at bounding box center [333, 127] width 475 height 20
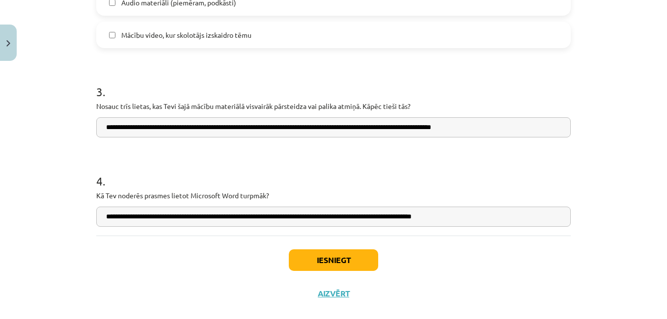
type input "**********"
click at [334, 262] on button "Iesniegt" at bounding box center [333, 261] width 89 height 22
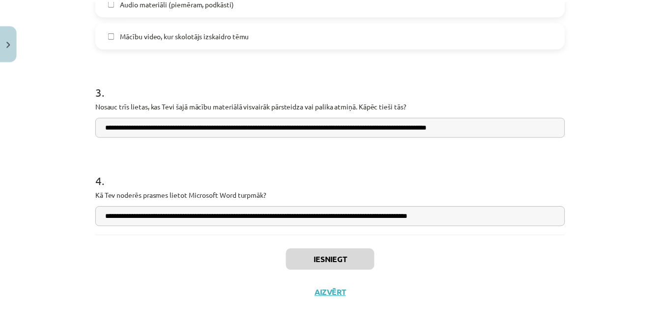
scroll to position [1201, 0]
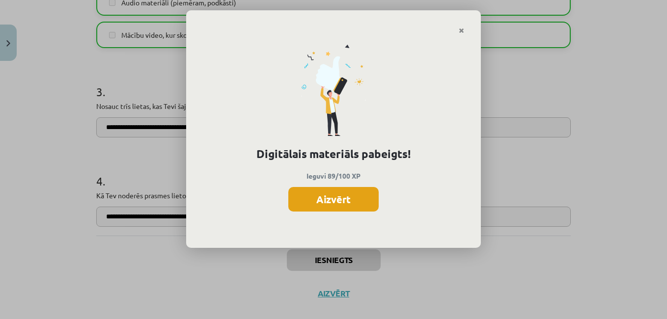
click at [352, 197] on button "Aizvērt" at bounding box center [333, 199] width 90 height 25
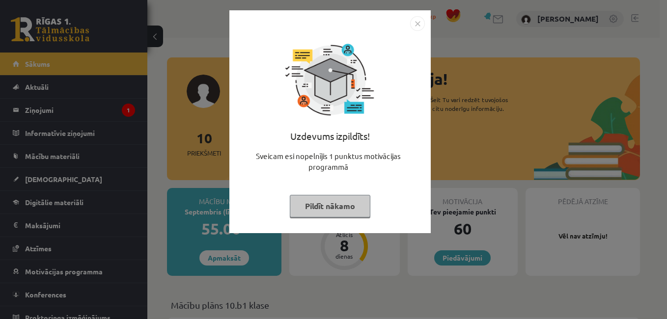
click at [418, 24] on img "Close" at bounding box center [417, 23] width 15 height 15
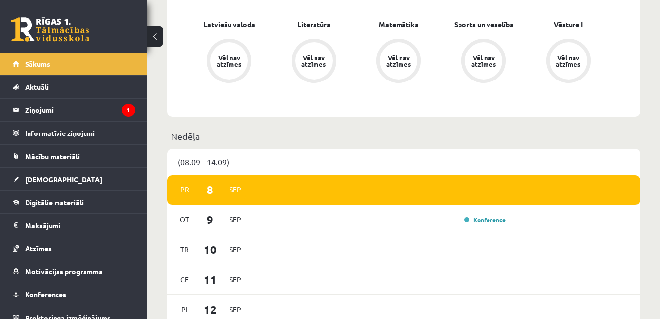
scroll to position [296, 0]
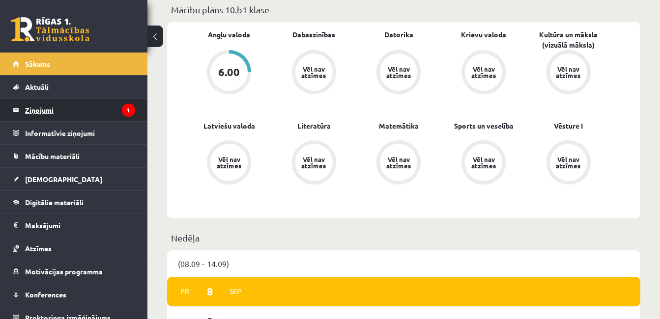
click at [102, 110] on legend "Ziņojumi 1" at bounding box center [80, 110] width 110 height 23
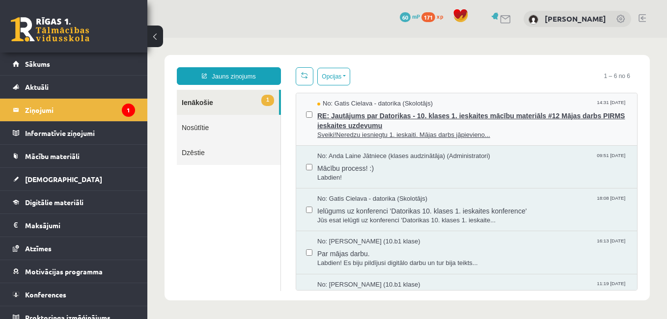
click at [474, 125] on span "RE: Jautājums par Datorikas - 10. klases 1. ieskaites mācību materiāls #12 Māja…" at bounding box center [472, 120] width 310 height 22
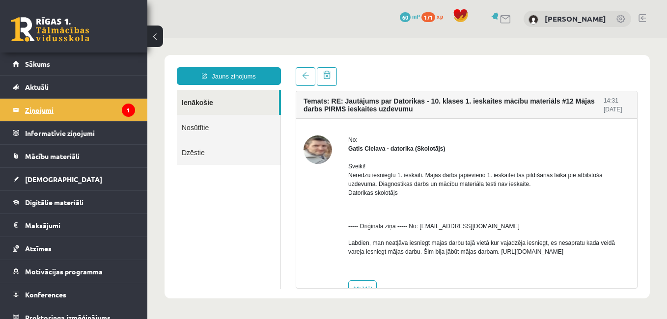
click at [39, 114] on legend "Ziņojumi 1" at bounding box center [80, 110] width 110 height 23
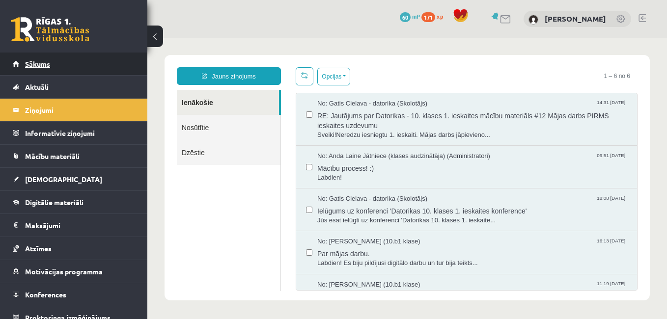
click at [50, 57] on link "Sākums" at bounding box center [74, 64] width 122 height 23
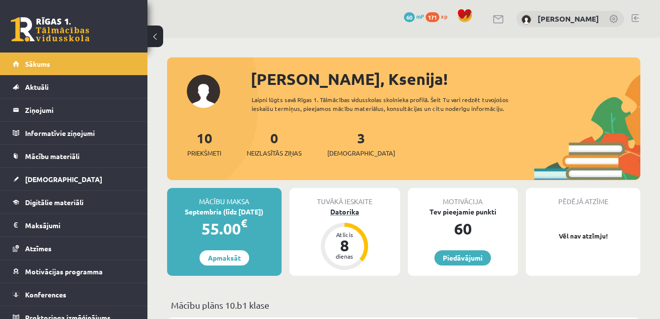
click at [346, 211] on div "Datorika" at bounding box center [344, 212] width 111 height 10
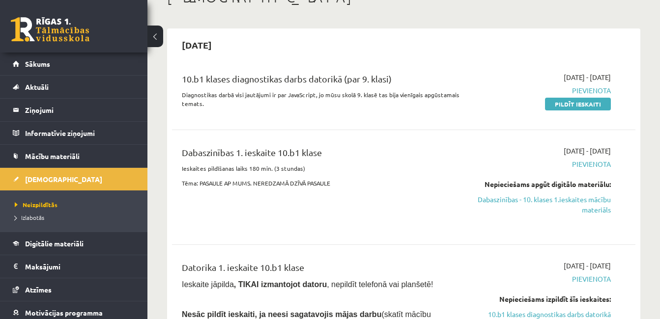
scroll to position [55, 0]
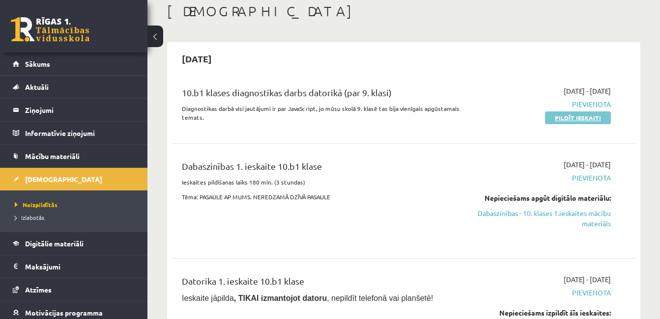
click at [583, 116] on link "Pildīt ieskaiti" at bounding box center [578, 118] width 66 height 13
click at [566, 117] on link "Pildīt ieskaiti" at bounding box center [578, 118] width 66 height 13
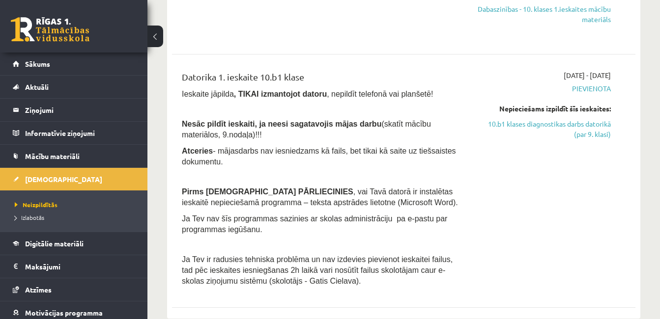
scroll to position [273, 0]
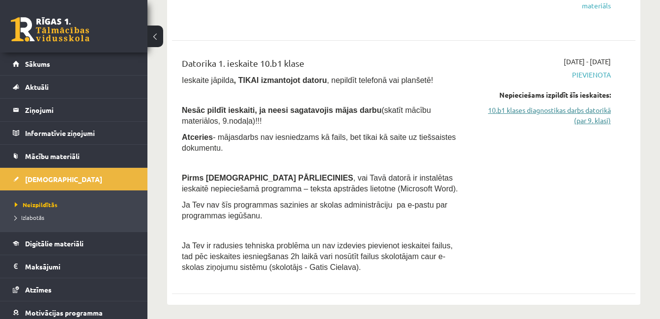
click at [588, 123] on link "10.b1 klases diagnostikas darbs datorikā (par 9. klasi)" at bounding box center [544, 115] width 133 height 21
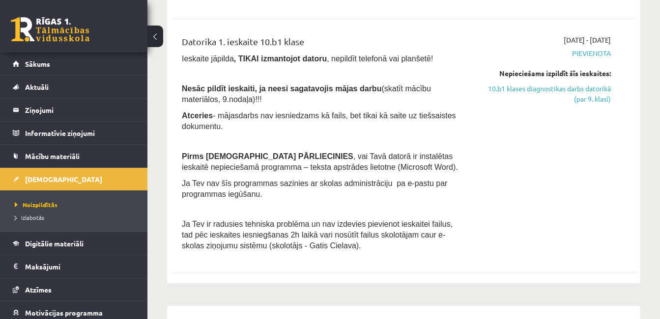
scroll to position [336, 0]
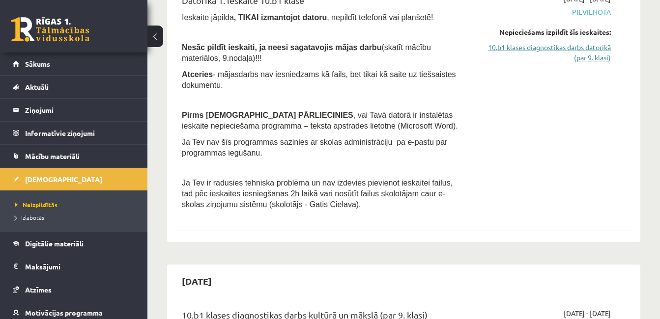
click at [590, 58] on link "10.b1 klases diagnostikas darbs datorikā (par 9. klasi)" at bounding box center [544, 52] width 133 height 21
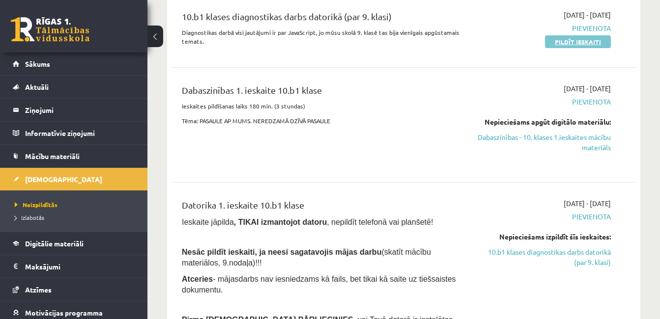
click at [581, 43] on link "Pildīt ieskaiti" at bounding box center [578, 41] width 66 height 13
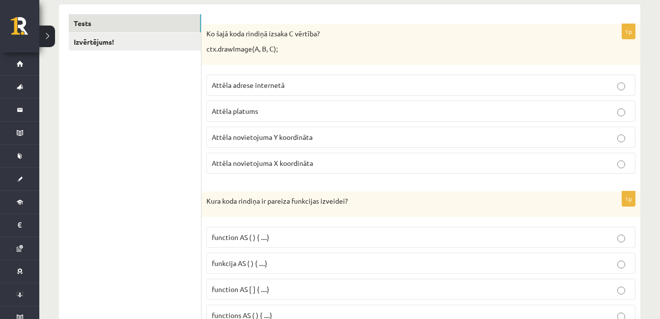
scroll to position [186, 0]
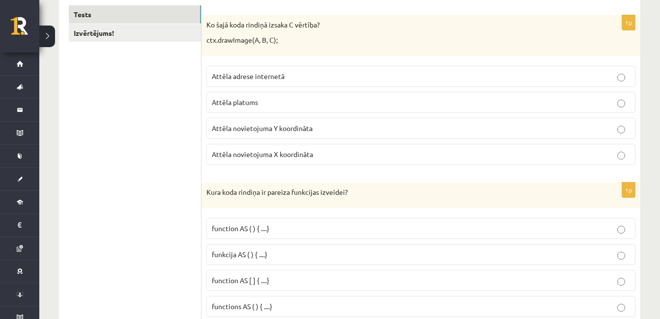
click at [277, 102] on p "Attēla platums" at bounding box center [421, 102] width 418 height 10
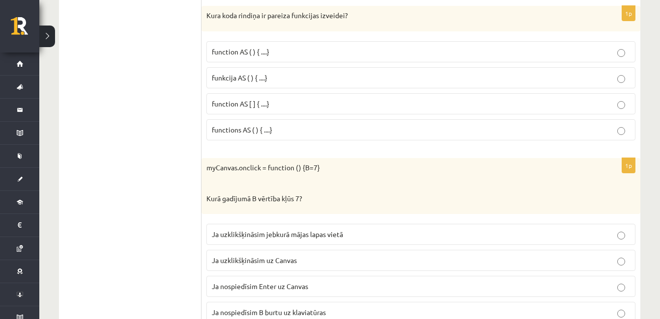
scroll to position [371, 0]
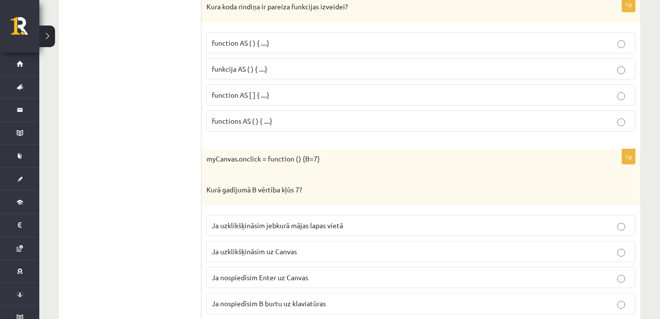
click at [289, 43] on p "function AS ( ) { ....}" at bounding box center [421, 43] width 418 height 10
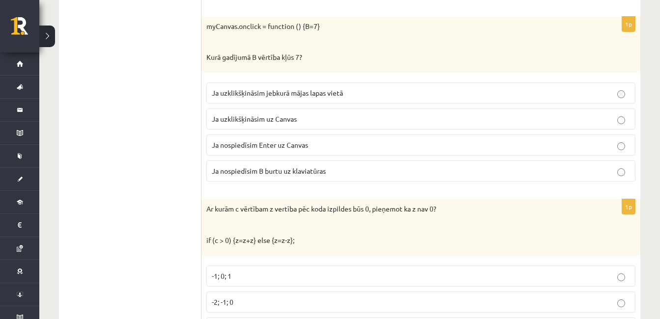
scroll to position [513, 0]
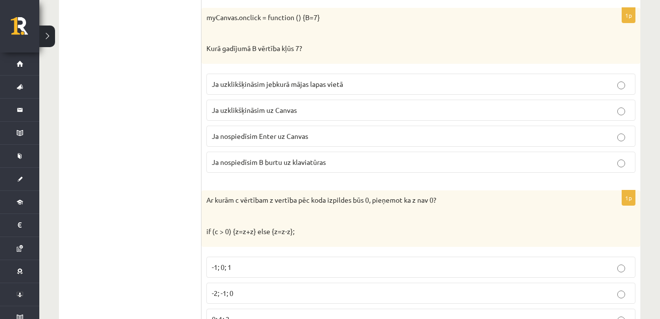
click at [287, 113] on span "Ja uzklikšķināsim uz Canvas" at bounding box center [254, 110] width 85 height 9
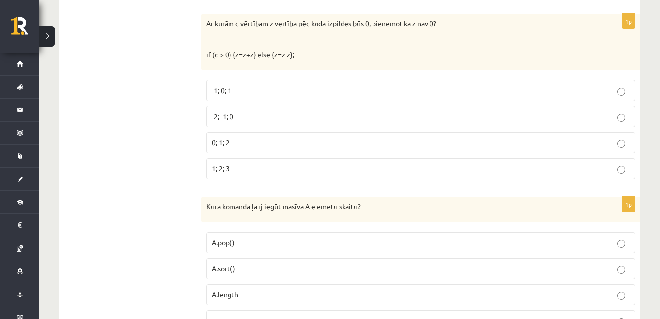
scroll to position [681, 0]
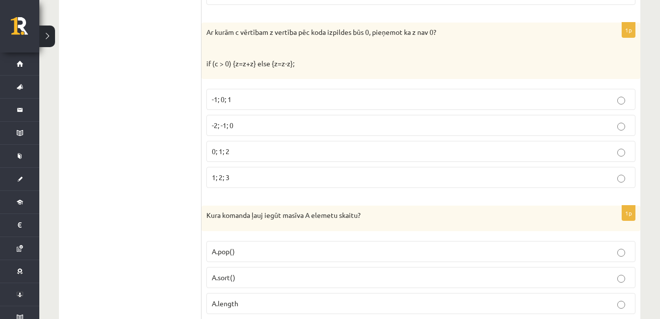
click at [270, 99] on p "-1; 0; 1" at bounding box center [421, 99] width 418 height 10
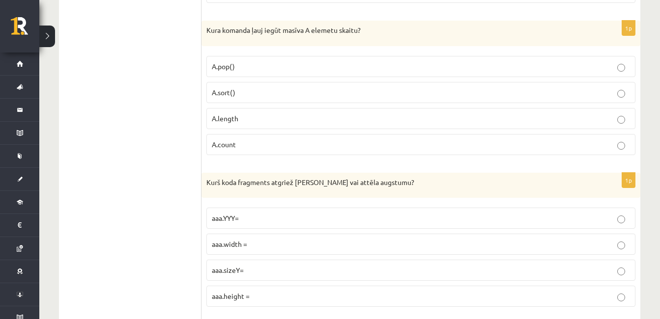
scroll to position [875, 0]
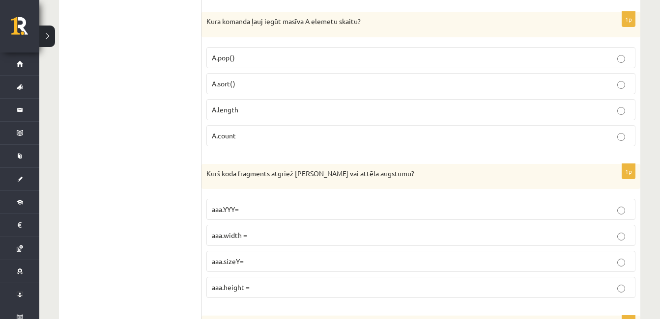
click at [265, 137] on p "A.count" at bounding box center [421, 136] width 418 height 10
click at [244, 109] on p "A.length" at bounding box center [421, 110] width 418 height 10
click at [268, 283] on p "aaa.height =" at bounding box center [421, 287] width 418 height 10
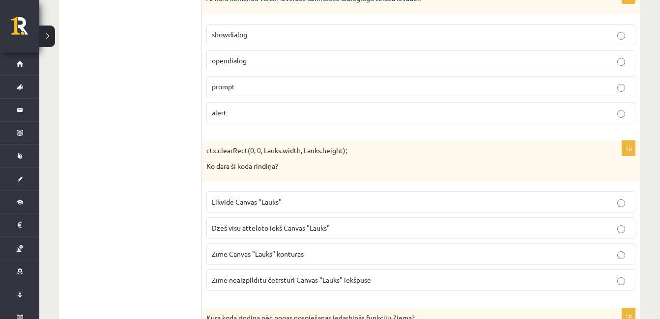
scroll to position [1193, 0]
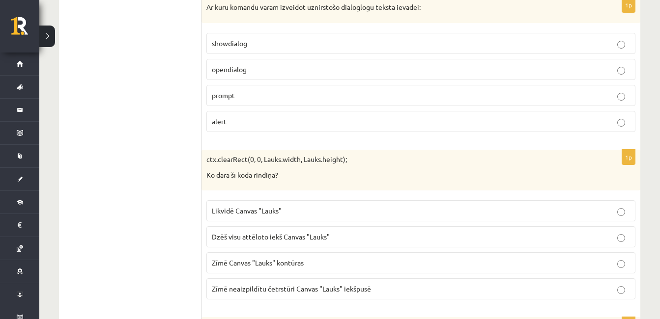
click at [268, 93] on p "prompt" at bounding box center [421, 95] width 418 height 10
click at [271, 242] on p "Dzēš visu attēloto iekš Canvas "Lauks"" at bounding box center [421, 237] width 418 height 10
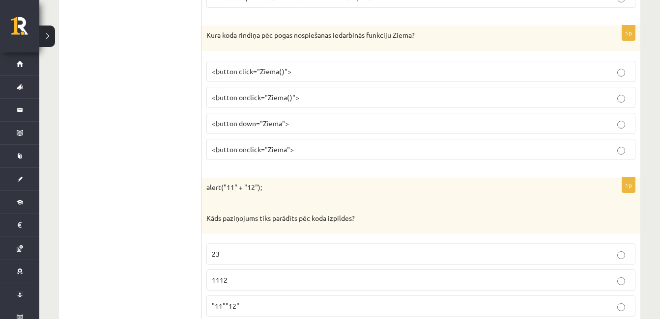
scroll to position [1503, 0]
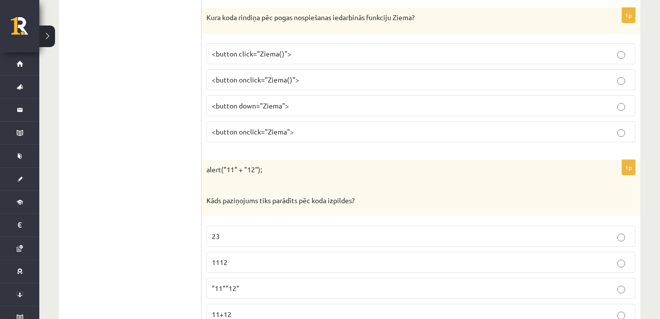
click at [306, 78] on p "<button onclick="Ziema()">" at bounding box center [421, 80] width 418 height 10
click at [286, 108] on span "<button down="Ziema">" at bounding box center [250, 105] width 77 height 9
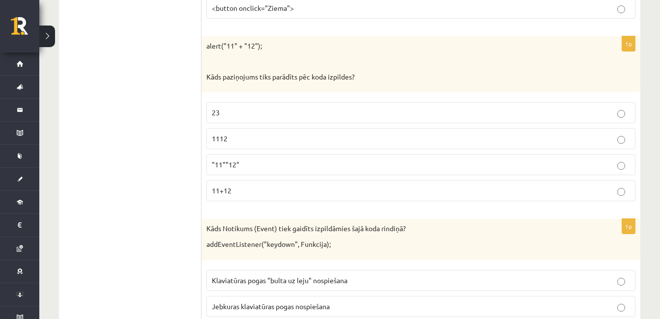
scroll to position [1635, 0]
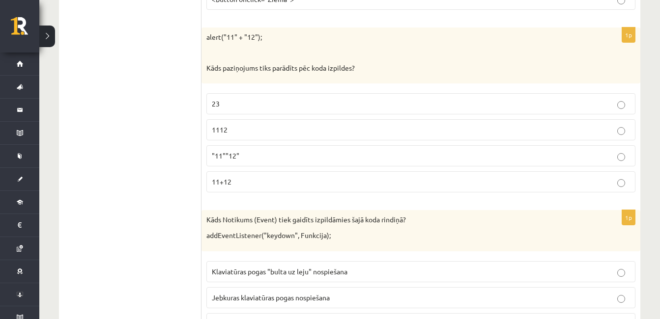
click at [254, 132] on p "1112" at bounding box center [421, 130] width 418 height 10
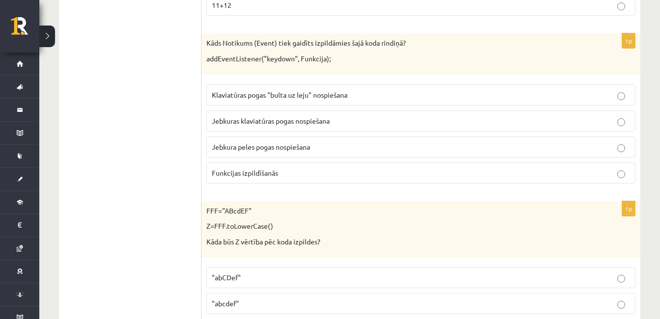
scroll to position [1821, 0]
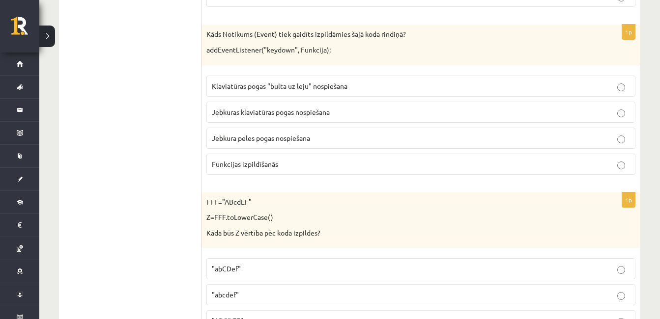
click at [308, 118] on label "Jebkuras klaviatūras pogas nospiešana" at bounding box center [420, 112] width 429 height 21
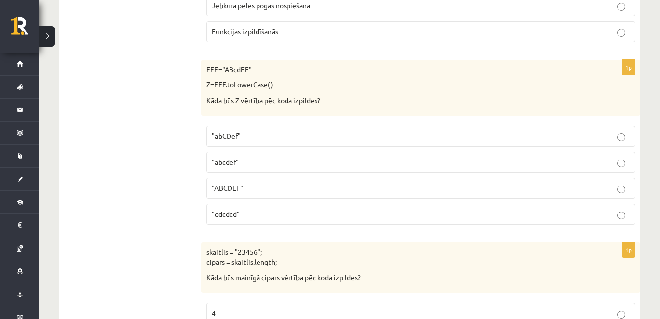
scroll to position [1980, 0]
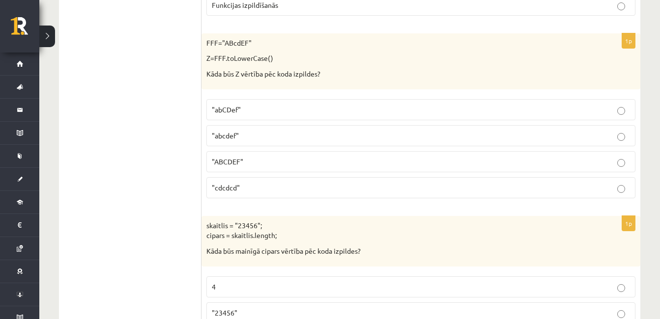
click at [257, 111] on p ""abCDef"" at bounding box center [421, 110] width 418 height 10
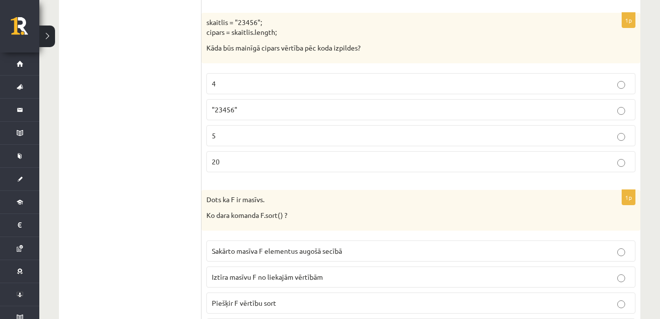
scroll to position [2193, 0]
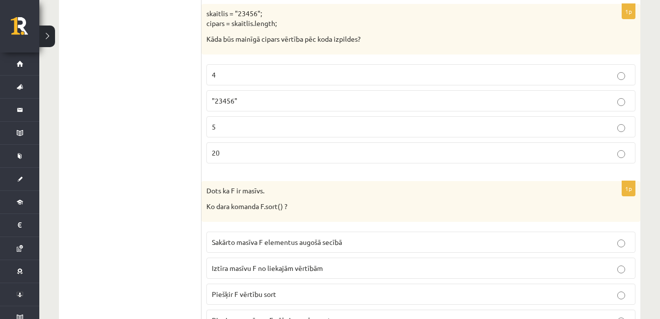
click at [255, 75] on p "4" at bounding box center [421, 75] width 418 height 10
click at [290, 126] on p "5" at bounding box center [421, 127] width 418 height 10
click at [592, 97] on p ""23456"" at bounding box center [421, 101] width 418 height 10
click at [575, 127] on p "5" at bounding box center [421, 127] width 418 height 10
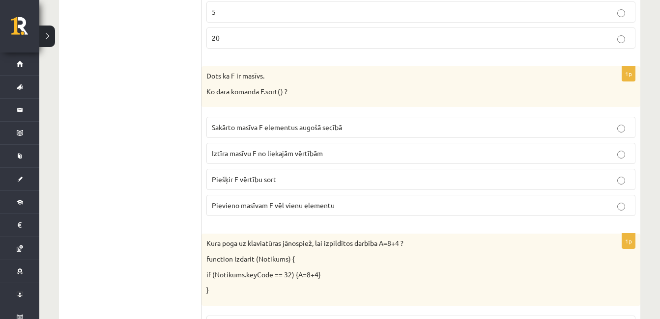
scroll to position [2334, 0]
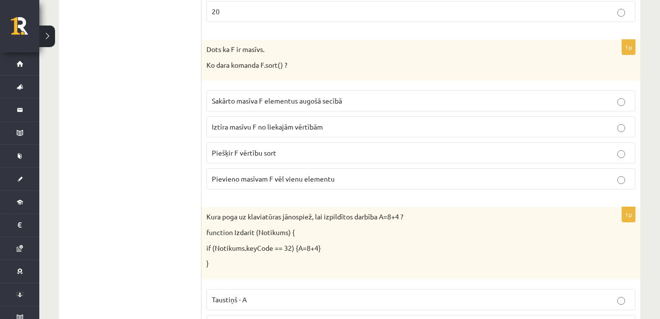
click at [307, 103] on span "Sakārto masīva F elementus augošā secībā" at bounding box center [277, 100] width 130 height 9
click at [496, 129] on p "Iztīra masīvu F no liekajām vērtībām" at bounding box center [421, 127] width 418 height 10
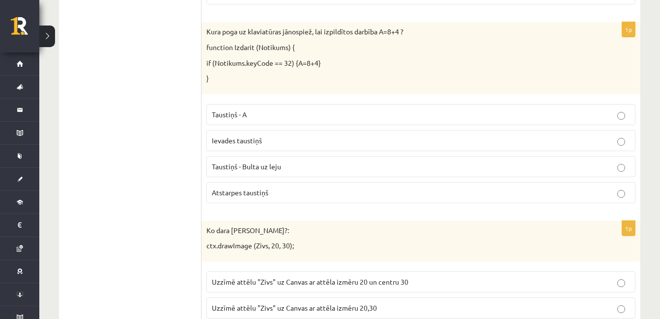
scroll to position [2528, 0]
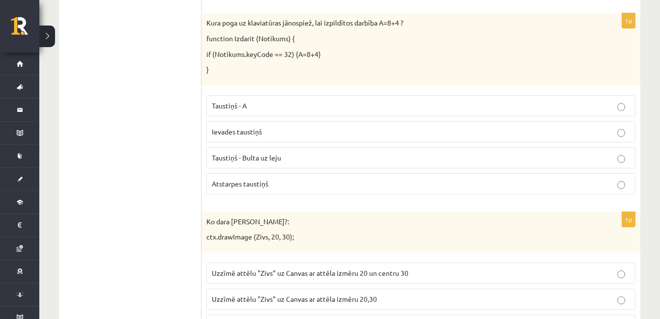
click at [250, 177] on label "Atstarpes taustiņš" at bounding box center [420, 183] width 429 height 21
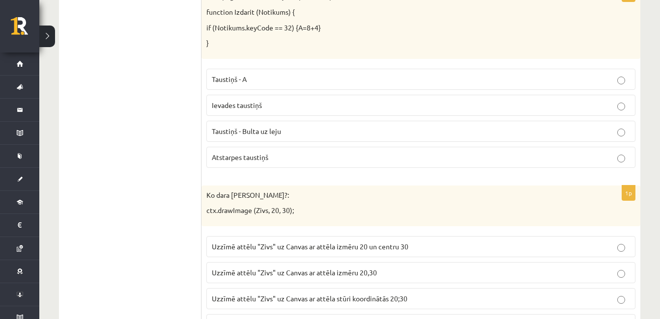
scroll to position [2537, 0]
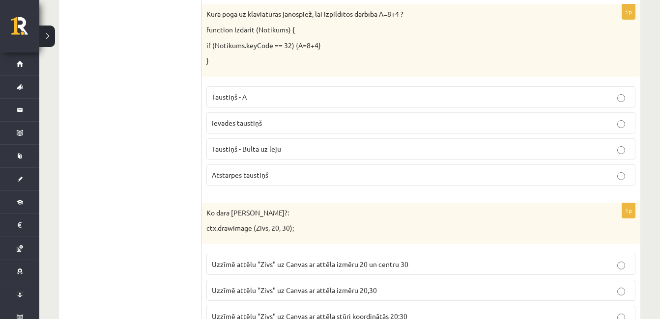
click at [279, 123] on p "Ievades taustiņš" at bounding box center [421, 123] width 418 height 10
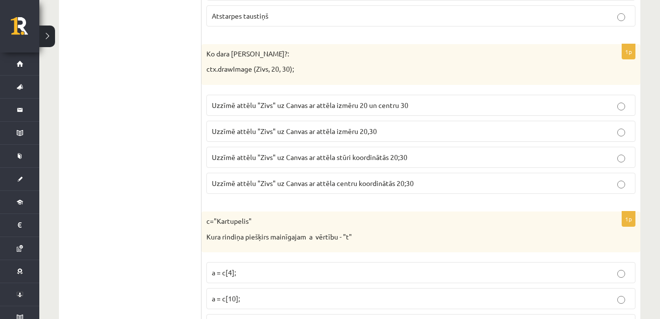
scroll to position [2714, 0]
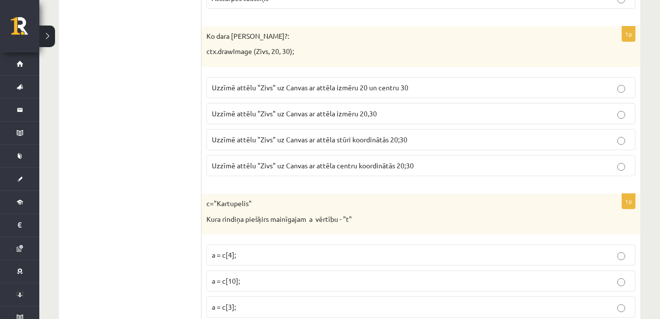
click at [404, 85] on span "Uzzīmē attēlu "Zivs" uz Canvas ar attēla izmēru 20 un centru 30" at bounding box center [310, 87] width 197 height 9
click at [411, 146] on label "Uzzīmē attēlu "Zivs" uz Canvas ar attēla stūri koordinātās 20;30" at bounding box center [420, 139] width 429 height 21
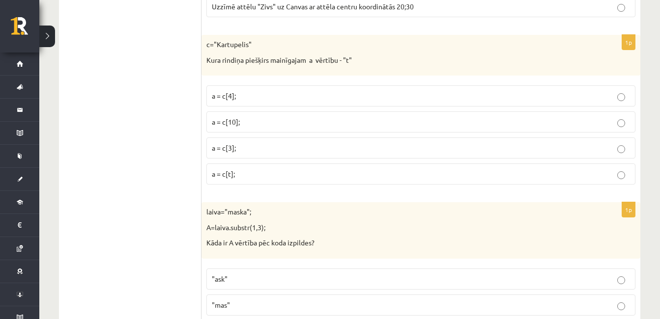
scroll to position [2882, 0]
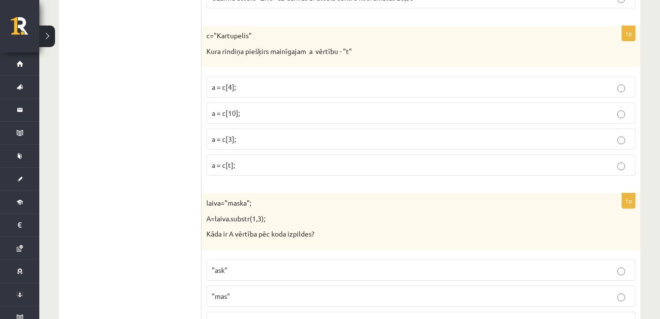
click at [264, 138] on p "a = c[3];" at bounding box center [421, 139] width 418 height 10
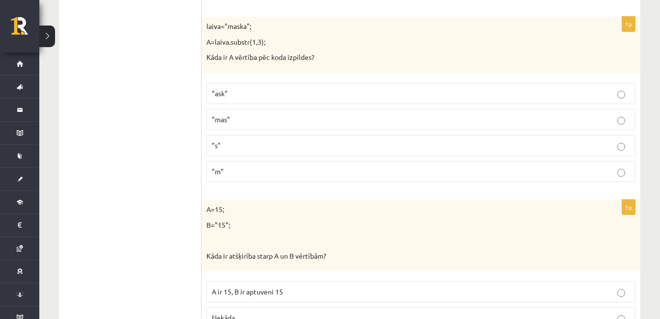
scroll to position [3076, 0]
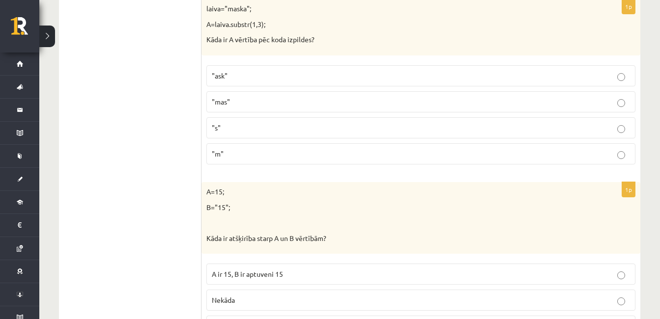
click at [345, 72] on p ""ask"" at bounding box center [421, 76] width 418 height 10
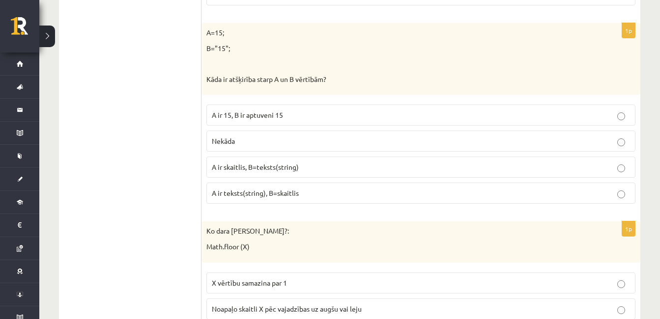
scroll to position [3253, 0]
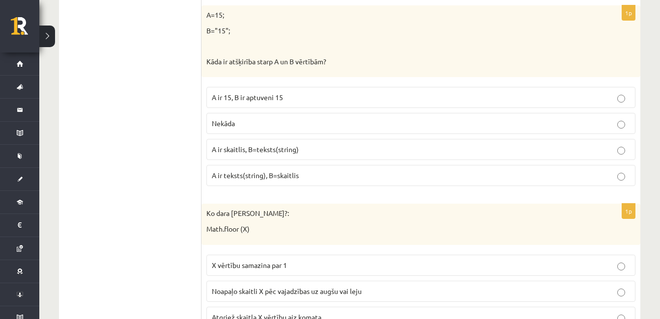
click at [279, 147] on span "A ir skaitlis, B=teksts(string)" at bounding box center [255, 149] width 87 height 9
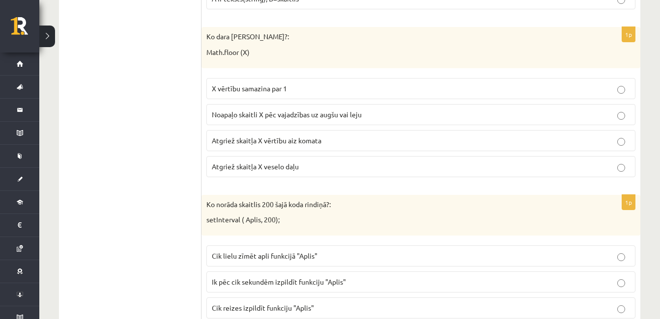
scroll to position [3439, 0]
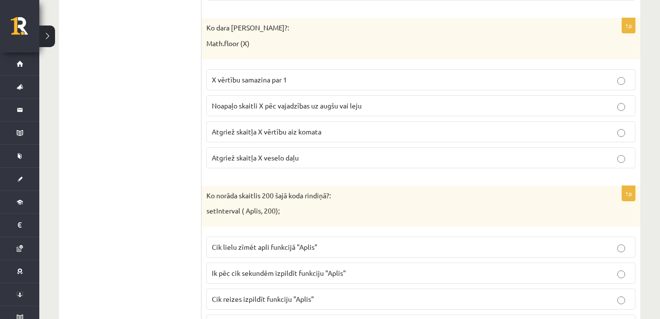
click at [360, 133] on p "Atgriež skaitļa X vērtību aiz komata" at bounding box center [421, 132] width 418 height 10
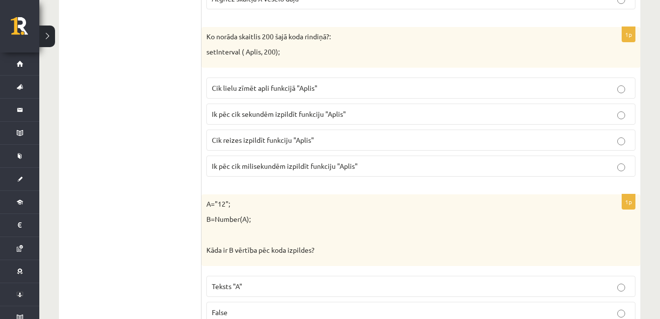
scroll to position [3616, 0]
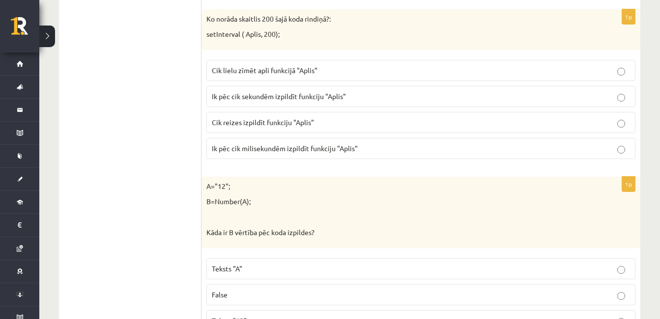
click at [264, 96] on span "Ik pēc cik sekundēm izpildīt funkciju "Aplis"" at bounding box center [279, 96] width 134 height 9
click at [287, 146] on span "Ik pēc cik milisekundēm izpildīt funkciju "Aplis"" at bounding box center [285, 148] width 146 height 9
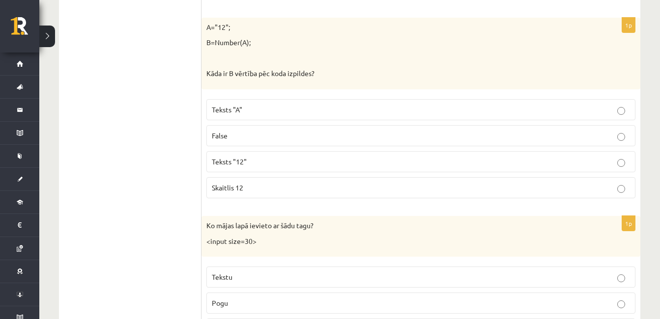
scroll to position [3784, 0]
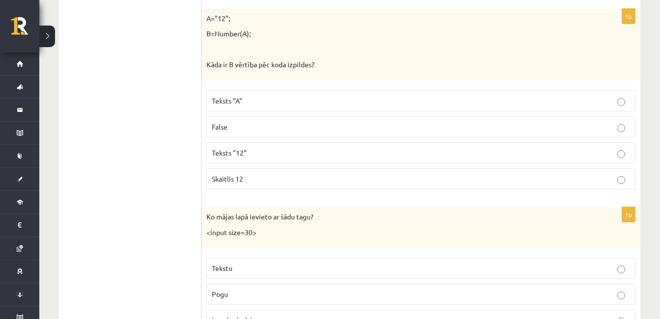
click at [298, 190] on label "Skaitlis 12" at bounding box center [420, 179] width 429 height 21
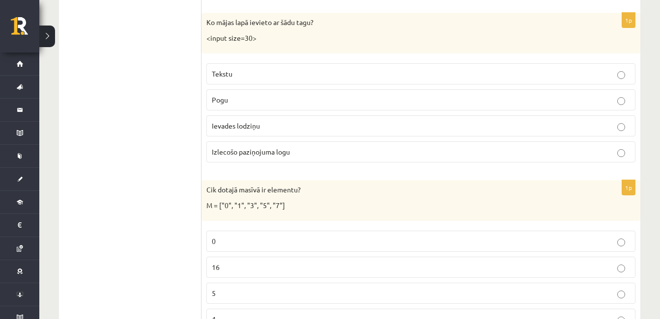
scroll to position [3987, 0]
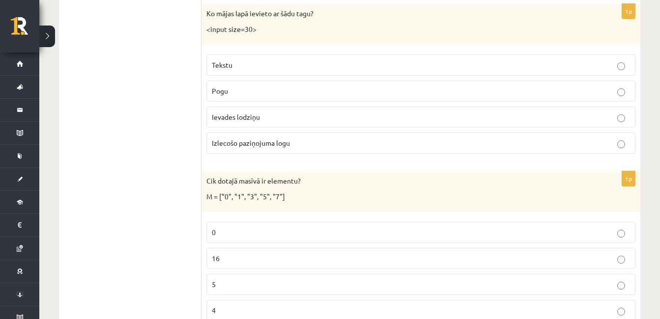
click at [266, 68] on p "Tekstu" at bounding box center [421, 65] width 418 height 10
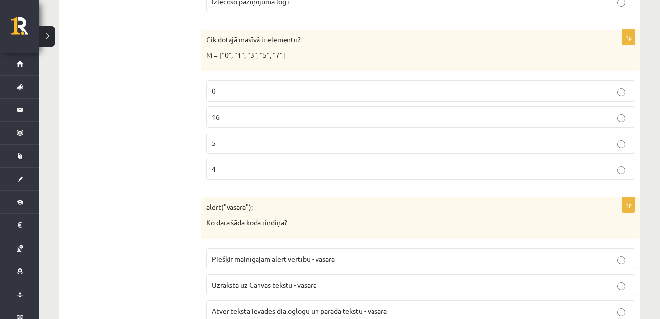
scroll to position [4138, 0]
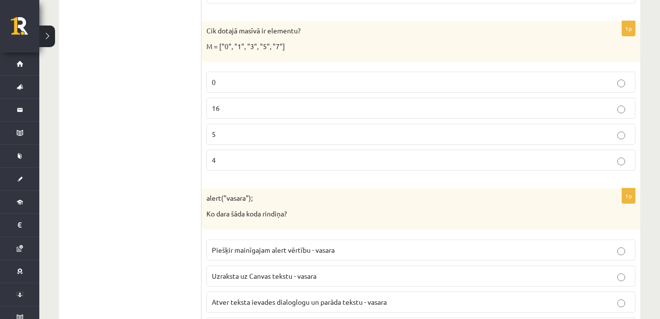
click at [237, 129] on label "5" at bounding box center [420, 134] width 429 height 21
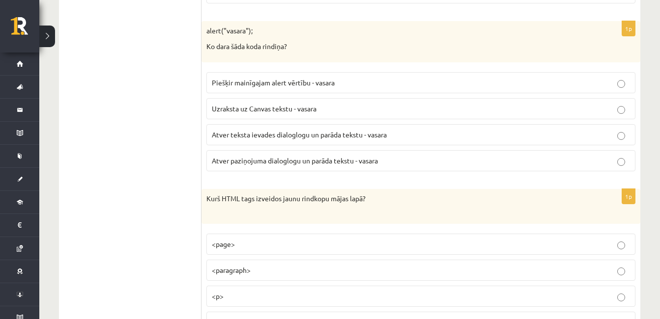
scroll to position [4314, 0]
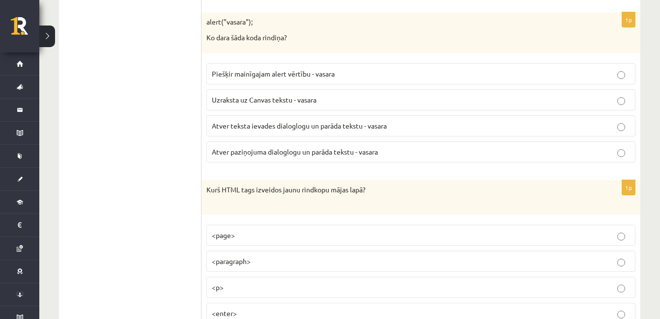
click at [295, 152] on span "Atver paziņojuma dialoglogu un parāda tekstu - vasara" at bounding box center [295, 151] width 166 height 9
click at [313, 131] on p "Atver teksta ievades dialoglogu un parāda tekstu - vasara" at bounding box center [421, 126] width 418 height 10
click at [302, 149] on span "Atver paziņojuma dialoglogu un parāda tekstu - vasara" at bounding box center [295, 151] width 166 height 9
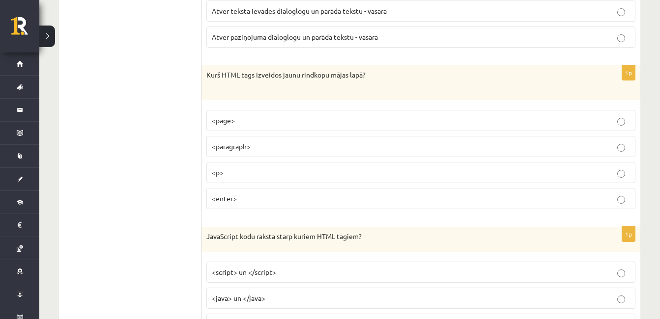
scroll to position [4438, 0]
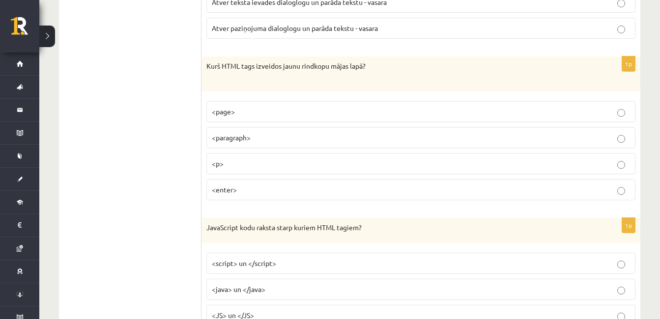
click at [279, 158] on label "<p>" at bounding box center [420, 163] width 429 height 21
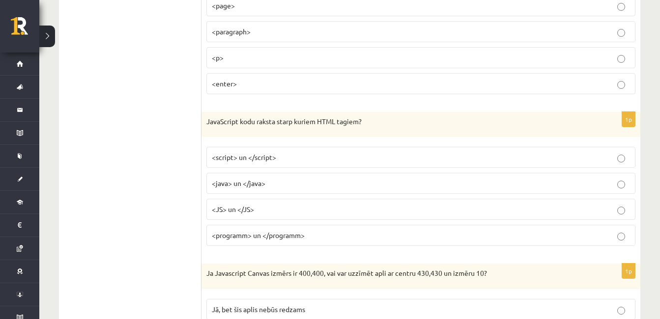
scroll to position [4553, 0]
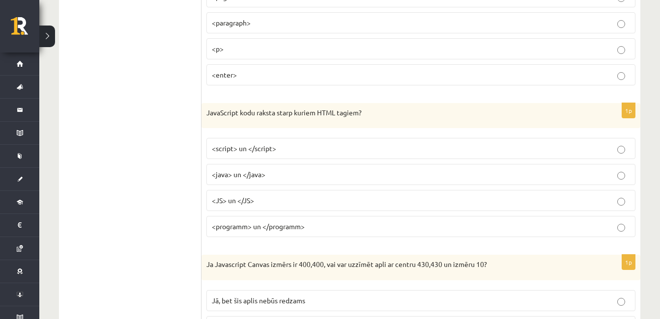
click at [324, 150] on p "<script> un </script>" at bounding box center [421, 148] width 418 height 10
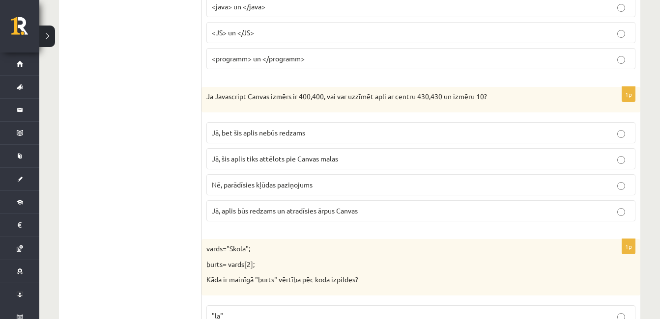
scroll to position [4738, 0]
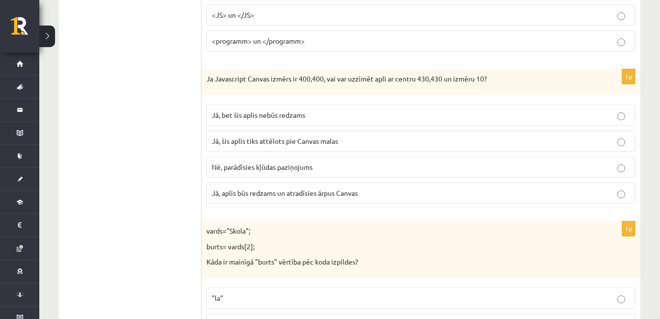
click at [332, 170] on p "Nē, parādīsies kļūdas paziņojums" at bounding box center [421, 167] width 418 height 10
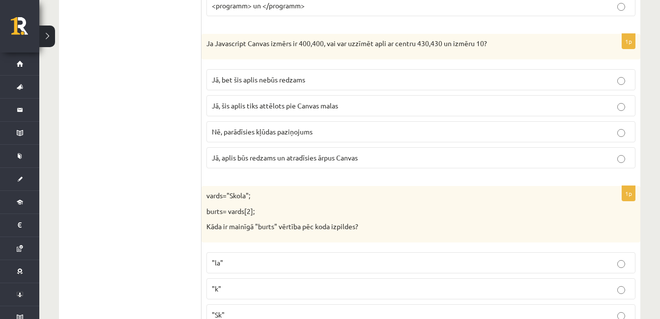
scroll to position [4783, 0]
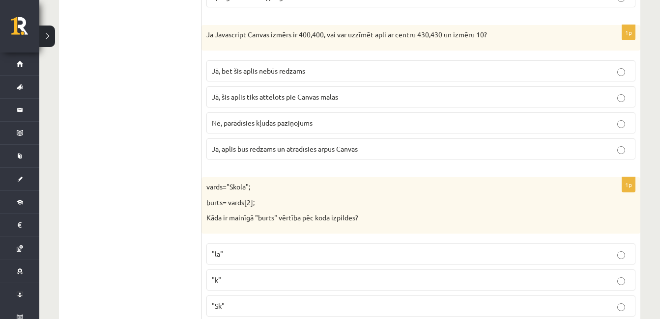
click at [358, 153] on span "Jā, aplis būs redzams un atradīsies ārpus Canvas" at bounding box center [285, 148] width 146 height 9
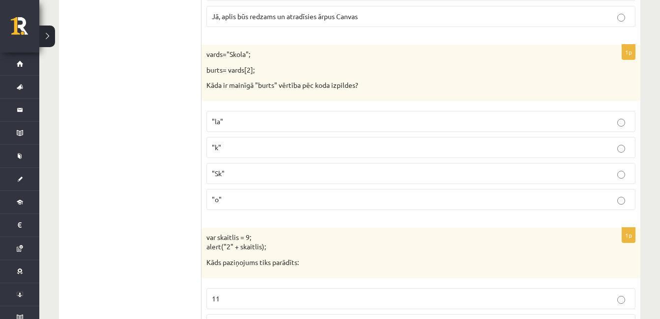
scroll to position [4924, 0]
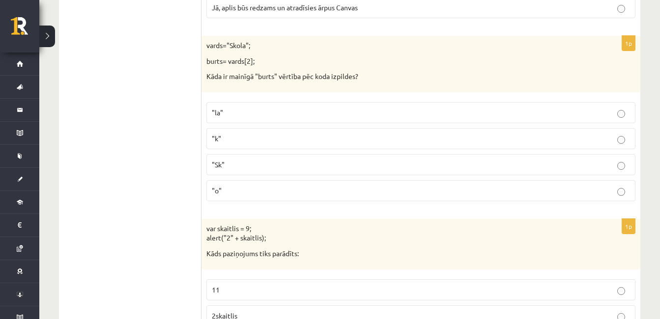
click at [254, 196] on p ""o"" at bounding box center [421, 191] width 418 height 10
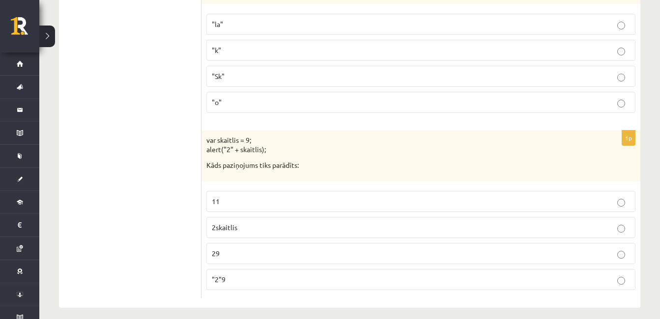
scroll to position [5021, 0]
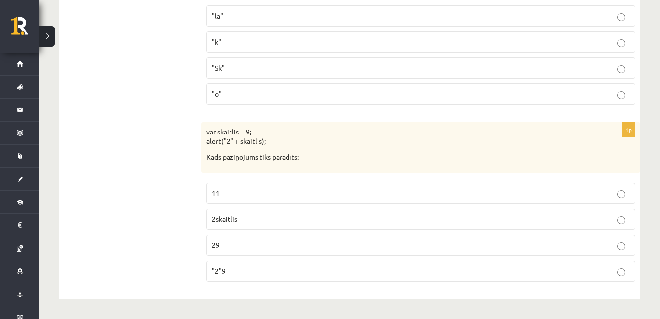
click at [251, 272] on p ""2"9" at bounding box center [421, 271] width 418 height 10
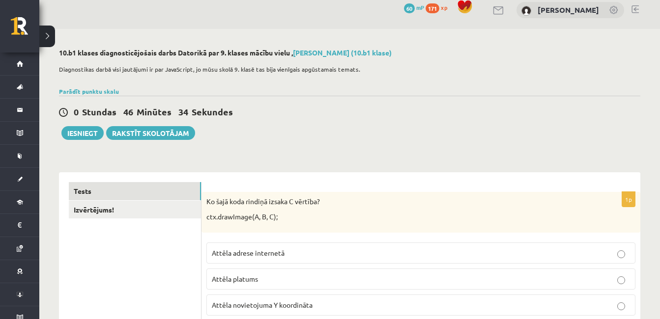
scroll to position [0, 0]
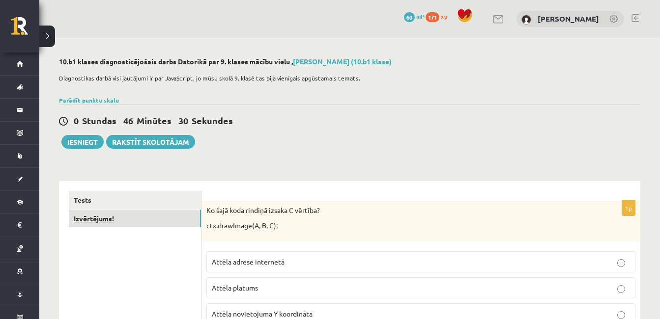
click at [130, 220] on link "Izvērtējums!" at bounding box center [135, 219] width 132 height 18
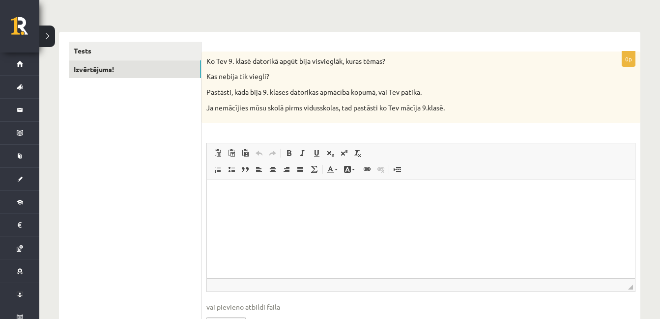
scroll to position [150, 0]
click at [474, 209] on html at bounding box center [421, 194] width 428 height 30
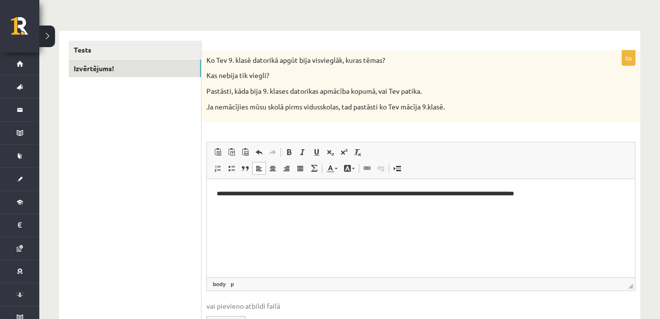
click at [329, 192] on p "**********" at bounding box center [421, 194] width 408 height 10
click at [596, 200] on html "**********" at bounding box center [421, 194] width 428 height 30
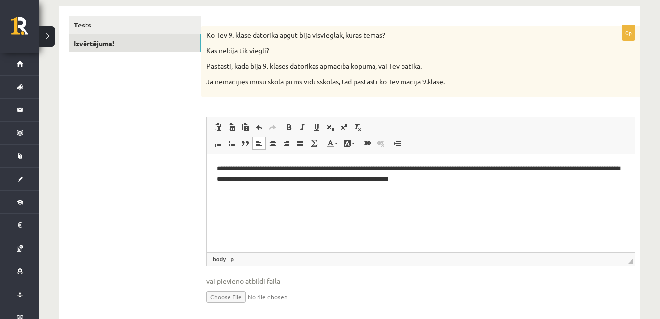
scroll to position [177, 0]
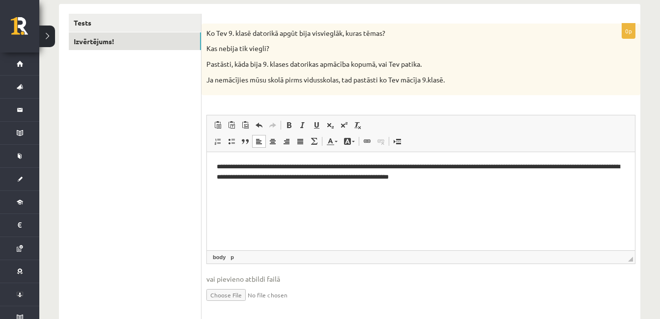
click at [454, 193] on html "**********" at bounding box center [421, 172] width 428 height 40
click at [483, 183] on html "**********" at bounding box center [421, 172] width 428 height 40
click at [233, 296] on input "file" at bounding box center [420, 294] width 429 height 20
type input "**********"
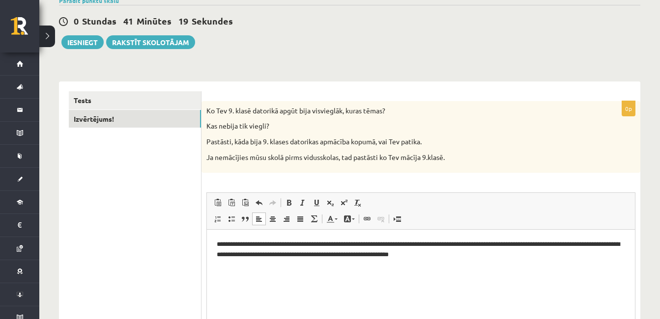
scroll to position [90, 0]
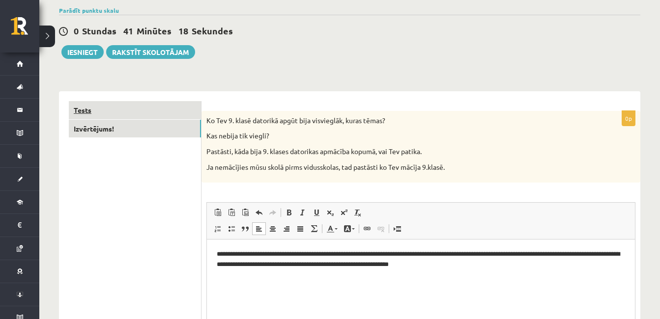
click at [143, 109] on link "Tests" at bounding box center [135, 110] width 132 height 18
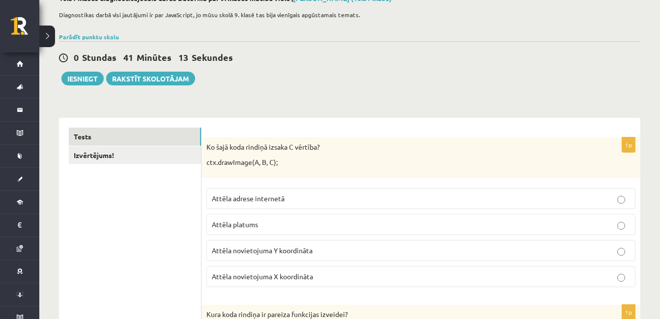
scroll to position [0, 0]
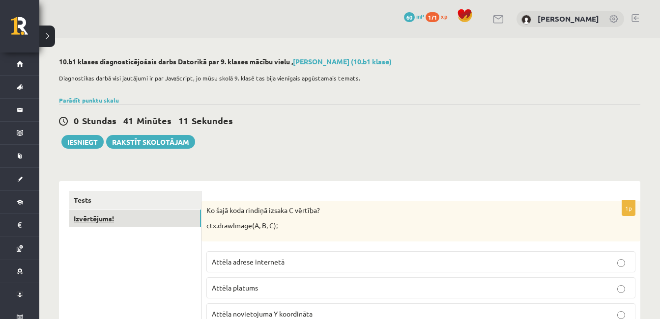
click at [106, 219] on link "Izvērtējums!" at bounding box center [135, 219] width 132 height 18
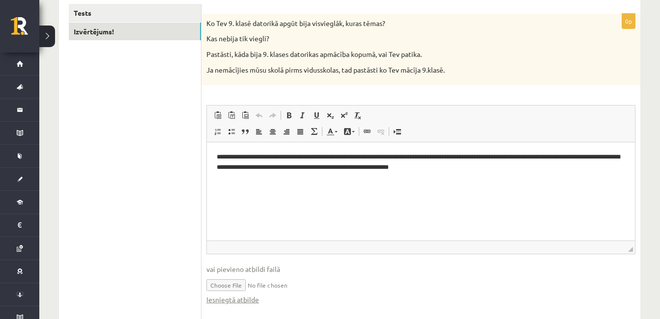
scroll to position [218, 0]
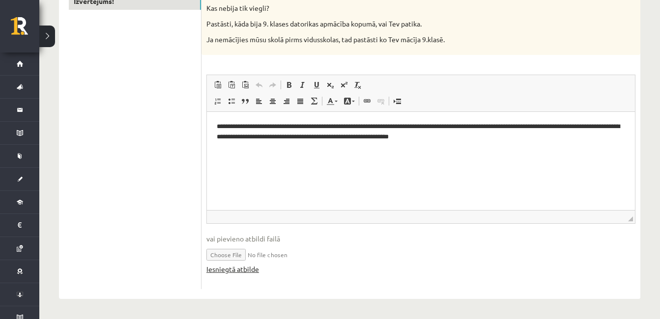
click at [243, 271] on link "Iesniegtā atbilde" at bounding box center [232, 269] width 53 height 10
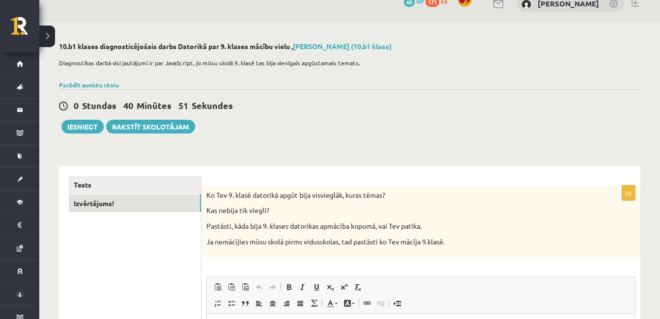
scroll to position [14, 0]
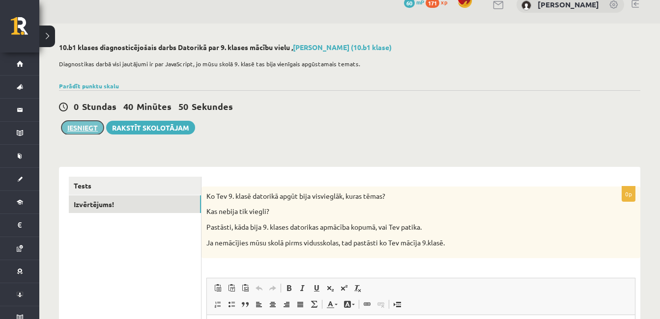
click at [83, 131] on button "Iesniegt" at bounding box center [82, 128] width 42 height 14
click at [85, 188] on link "Tests" at bounding box center [135, 186] width 132 height 18
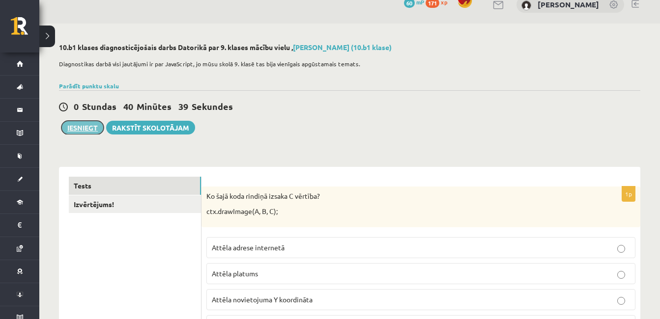
click at [78, 129] on button "Iesniegt" at bounding box center [82, 128] width 42 height 14
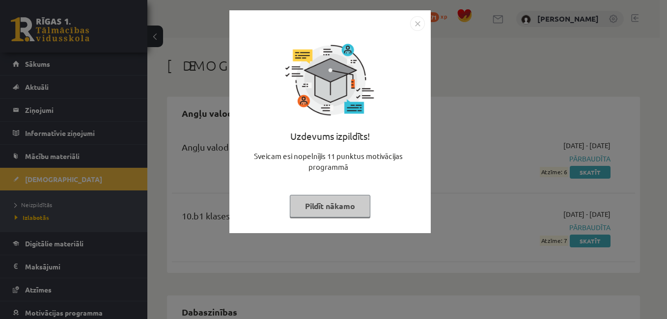
click at [413, 28] on img "Close" at bounding box center [417, 23] width 15 height 15
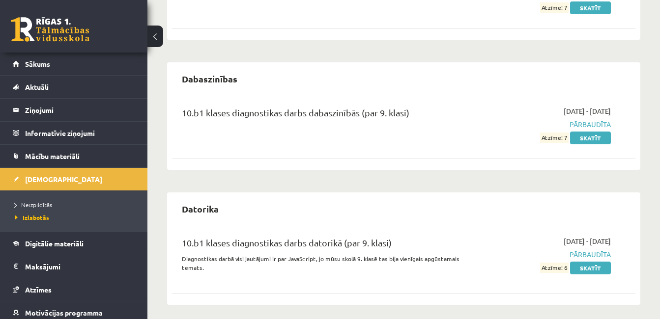
scroll to position [239, 0]
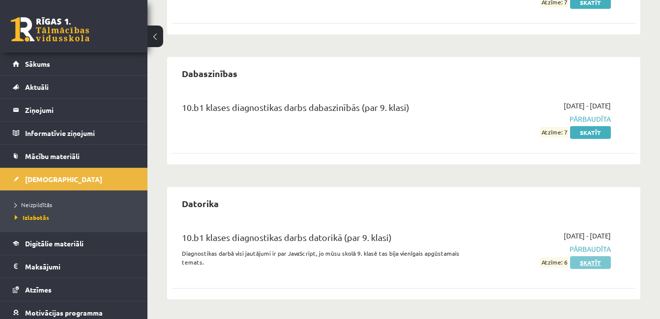
click at [592, 263] on link "Skatīt" at bounding box center [590, 262] width 41 height 13
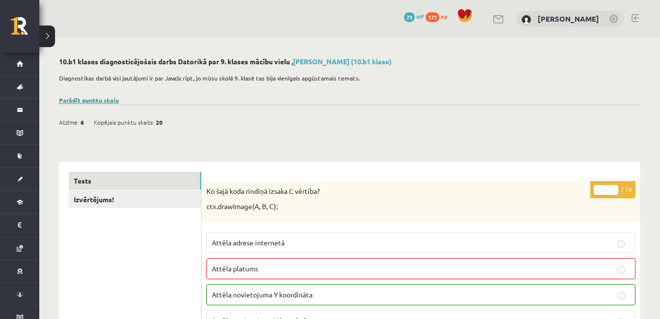
click at [78, 101] on link "Parādīt punktu skalu" at bounding box center [89, 100] width 60 height 8
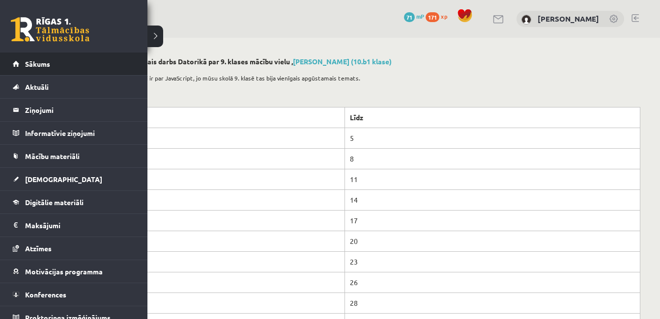
click at [9, 66] on li "Sākums" at bounding box center [73, 64] width 147 height 23
click at [23, 64] on link "Sākums" at bounding box center [74, 64] width 122 height 23
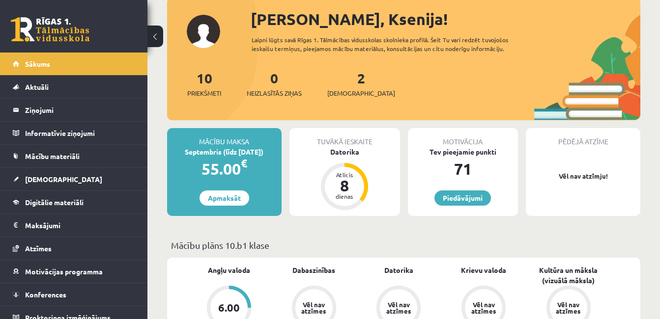
scroll to position [41, 0]
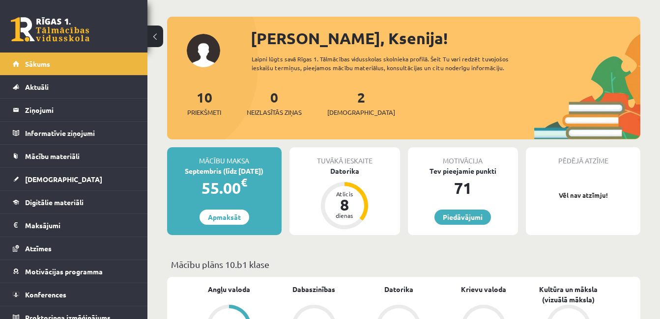
click at [352, 107] on div "2 Ieskaites" at bounding box center [361, 102] width 68 height 30
click at [338, 94] on div "2 Ieskaites" at bounding box center [361, 102] width 68 height 30
click at [202, 53] on div "Sveika, Ksenija! Laipni lūgts savā Rīgas 1. Tālmācības vidusskolas skolnieka pr…" at bounding box center [403, 83] width 473 height 113
click at [347, 97] on link "2 Ieskaites" at bounding box center [361, 102] width 68 height 29
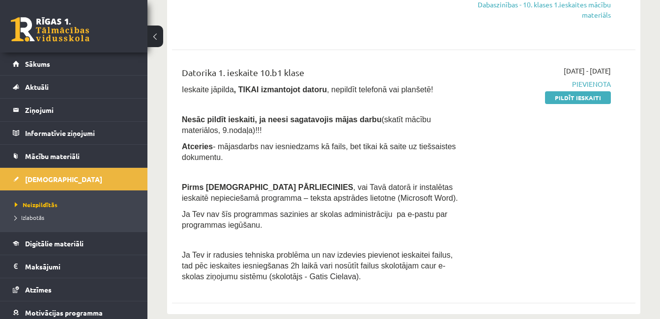
scroll to position [203, 0]
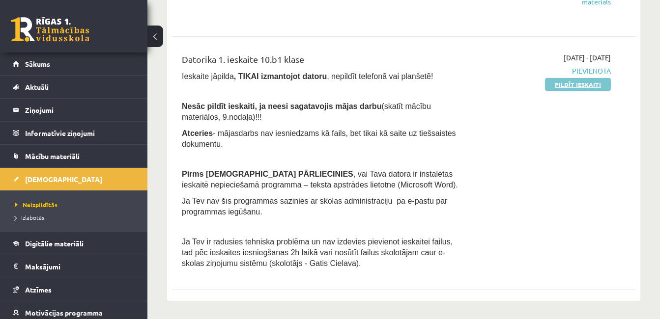
click at [572, 79] on link "Pildīt ieskaiti" at bounding box center [578, 84] width 66 height 13
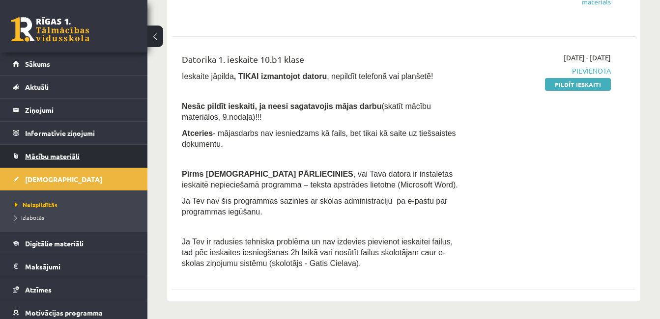
click at [50, 155] on span "Mācību materiāli" at bounding box center [52, 156] width 55 height 9
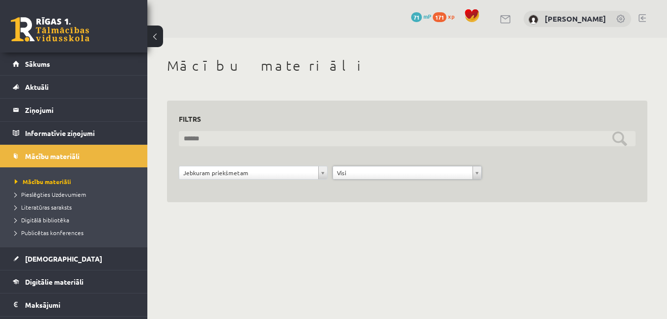
click at [441, 133] on input "text" at bounding box center [407, 138] width 457 height 15
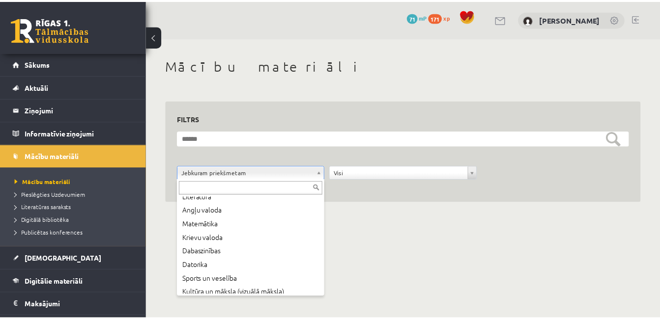
scroll to position [44, 0]
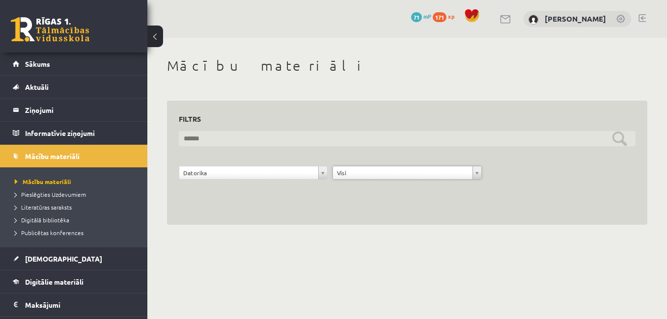
click at [459, 143] on input "text" at bounding box center [407, 138] width 457 height 15
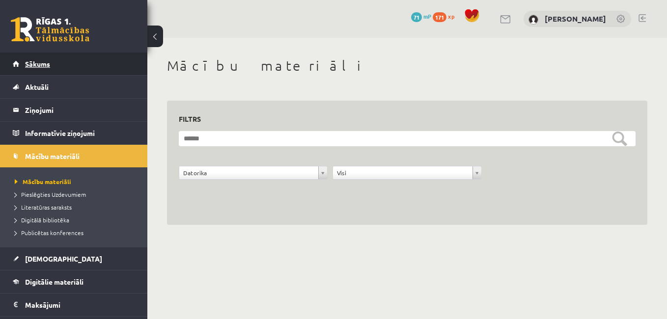
click at [40, 68] on link "Sākums" at bounding box center [74, 64] width 122 height 23
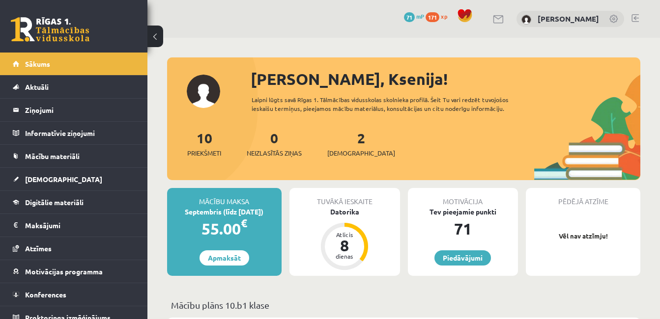
click at [349, 142] on div "2 Ieskaites" at bounding box center [361, 143] width 68 height 30
click at [347, 148] on div "2 Ieskaites" at bounding box center [361, 143] width 68 height 30
click at [347, 151] on span "[DEMOGRAPHIC_DATA]" at bounding box center [361, 153] width 68 height 10
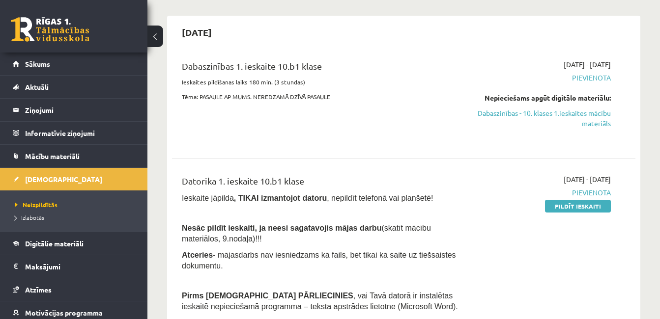
scroll to position [95, 0]
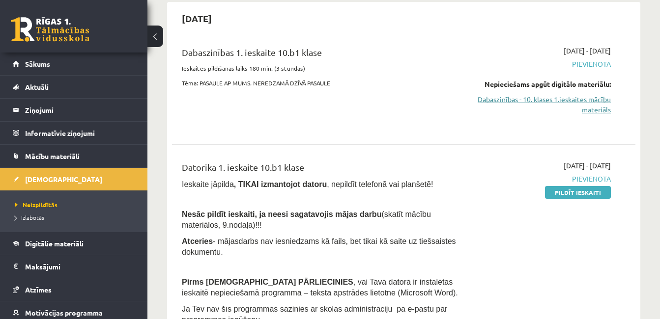
click at [579, 101] on link "Dabaszinības - 10. klases 1.ieskaites mācību materiāls" at bounding box center [544, 104] width 133 height 21
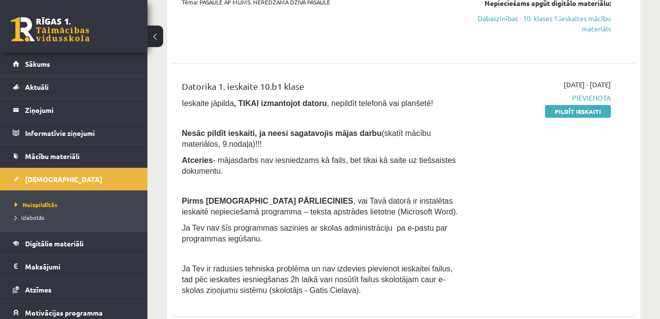
scroll to position [203, 0]
